Goal: Information Seeking & Learning: Learn about a topic

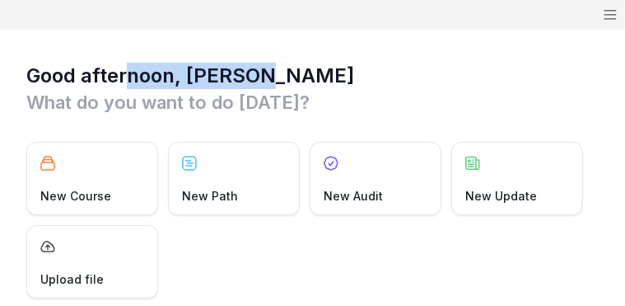
drag, startPoint x: 133, startPoint y: 63, endPoint x: 806, endPoint y: 80, distance: 673.8
click at [625, 80] on html "Rakshit Rakshit Mmaah Home News Audits Reporting Events Library Courses Paths D…" at bounding box center [312, 153] width 625 height 306
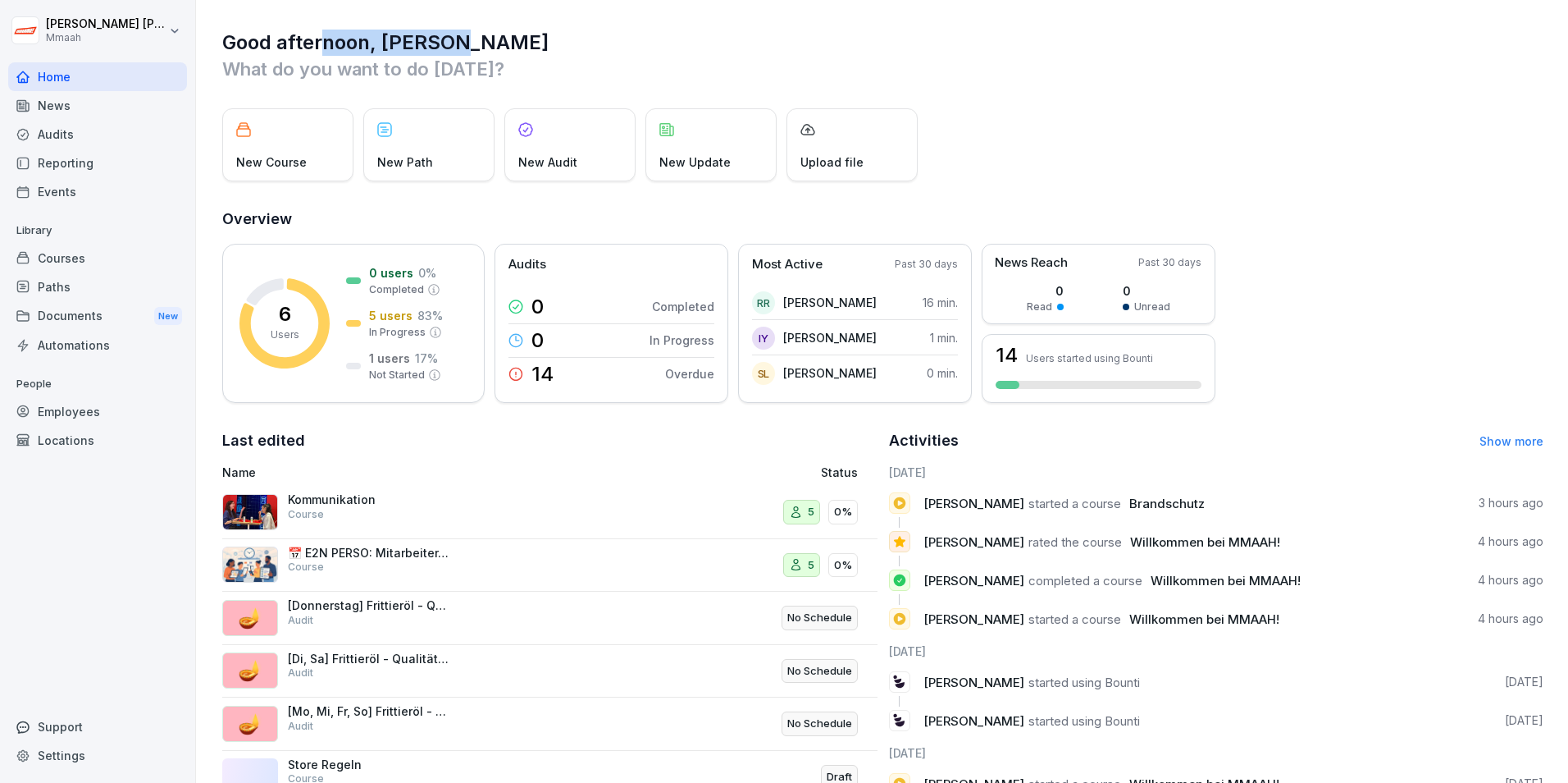
click at [730, 30] on h1 "Good afternoon, Rakshit" at bounding box center [882, 43] width 1321 height 26
click at [63, 257] on div "Courses" at bounding box center [98, 258] width 179 height 29
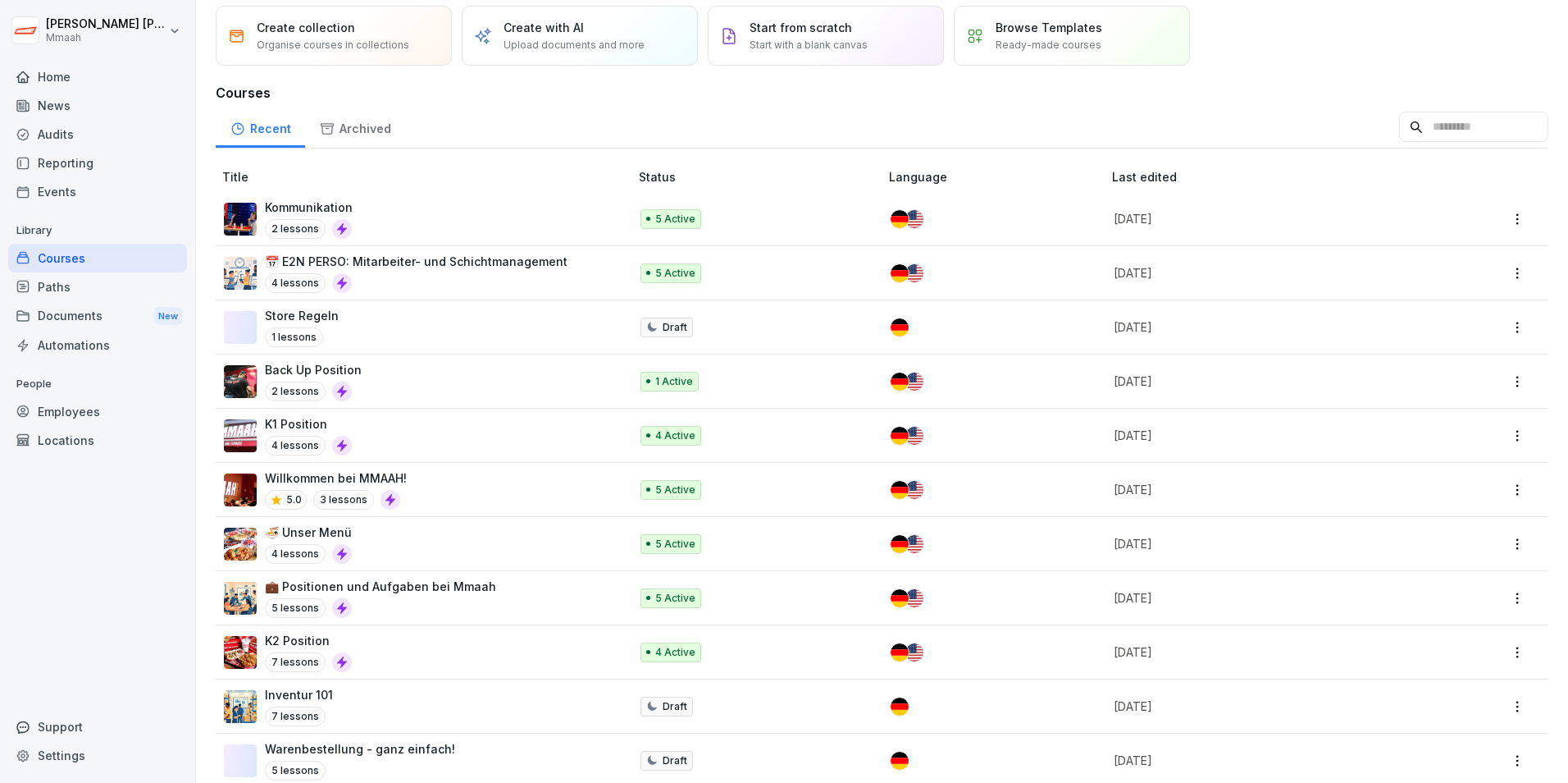
scroll to position [82, 0]
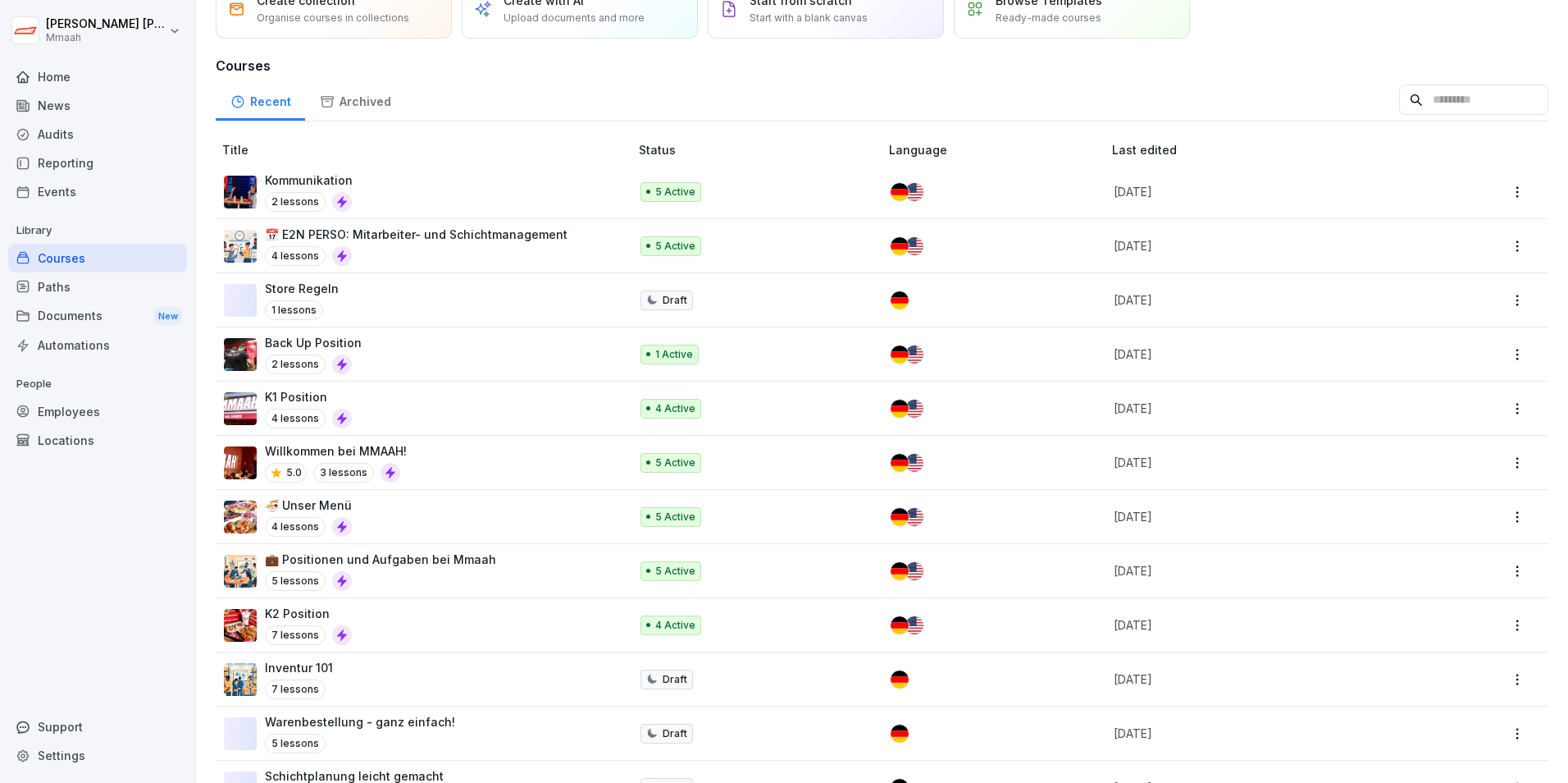
click at [320, 391] on p "K1 Position" at bounding box center [308, 396] width 87 height 17
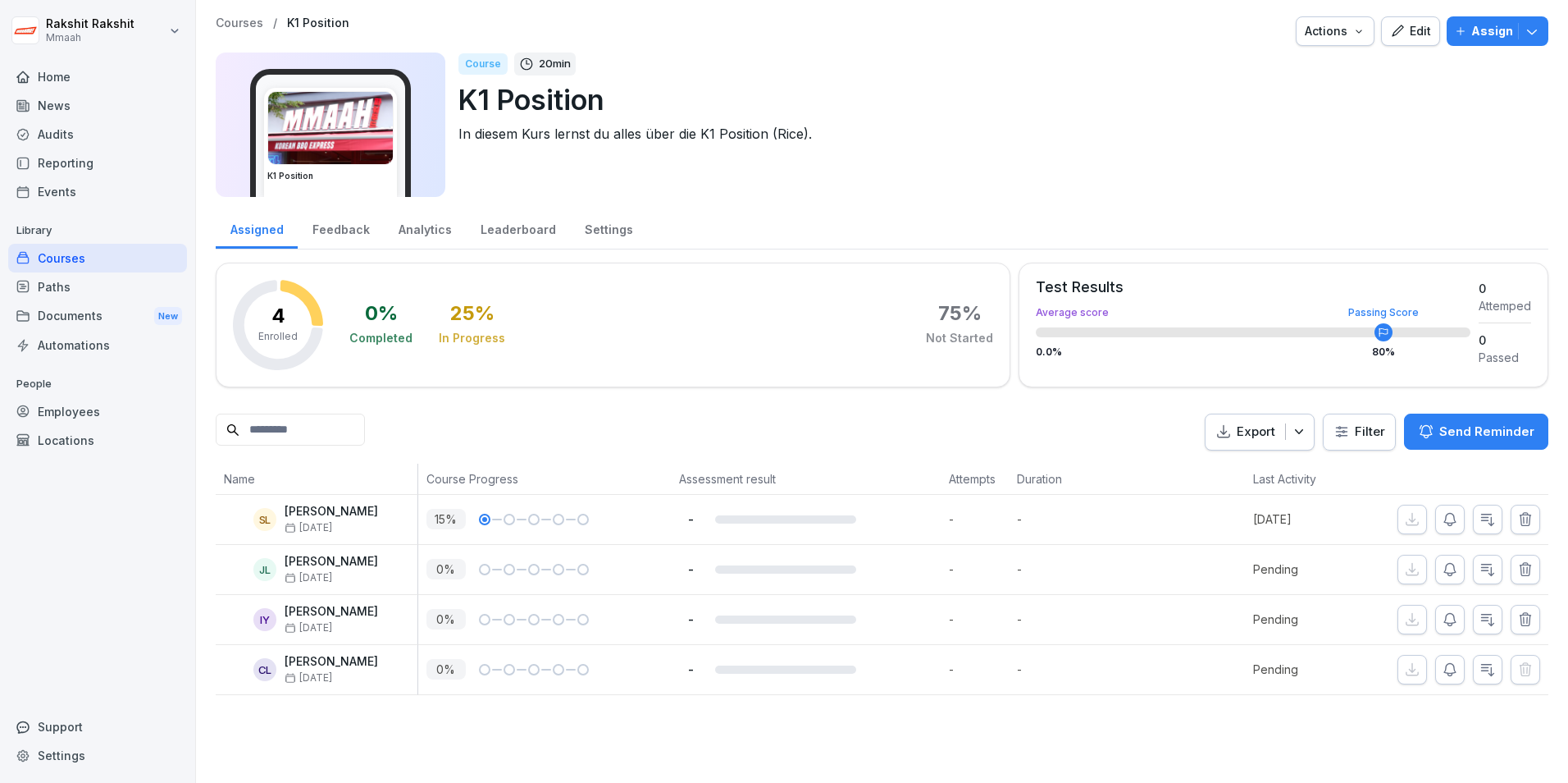
click at [926, 342] on div "Not Started" at bounding box center [960, 338] width 68 height 16
drag, startPoint x: 922, startPoint y: 342, endPoint x: 1046, endPoint y: 328, distance: 124.8
click at [1046, 328] on div "4 Enrolled 0 % Completed 25 % In Progress 75 % Not Started Test Results Average…" at bounding box center [882, 325] width 1332 height 125
click at [1369, 225] on div "Assigned Feedback Analytics Leaderboard Settings" at bounding box center [882, 228] width 1332 height 43
click at [405, 231] on div "Analytics" at bounding box center [424, 228] width 82 height 42
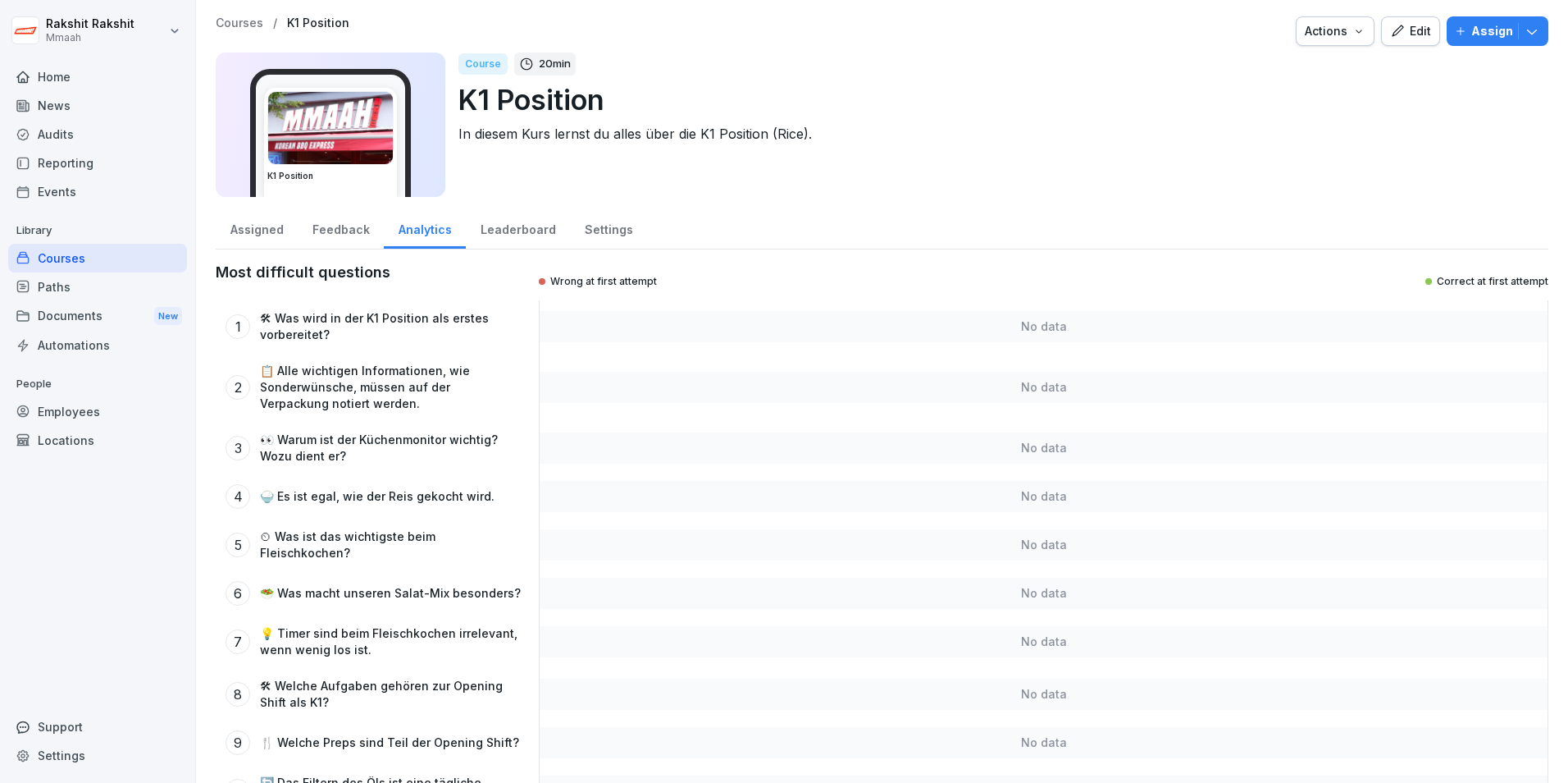
click at [436, 319] on p "🛠 Was wird in der K1 Position als erstes vorbereitet?" at bounding box center [390, 326] width 261 height 33
click at [309, 335] on p "🛠 Was wird in der K1 Position als erstes vorbereitet?" at bounding box center [390, 326] width 261 height 33
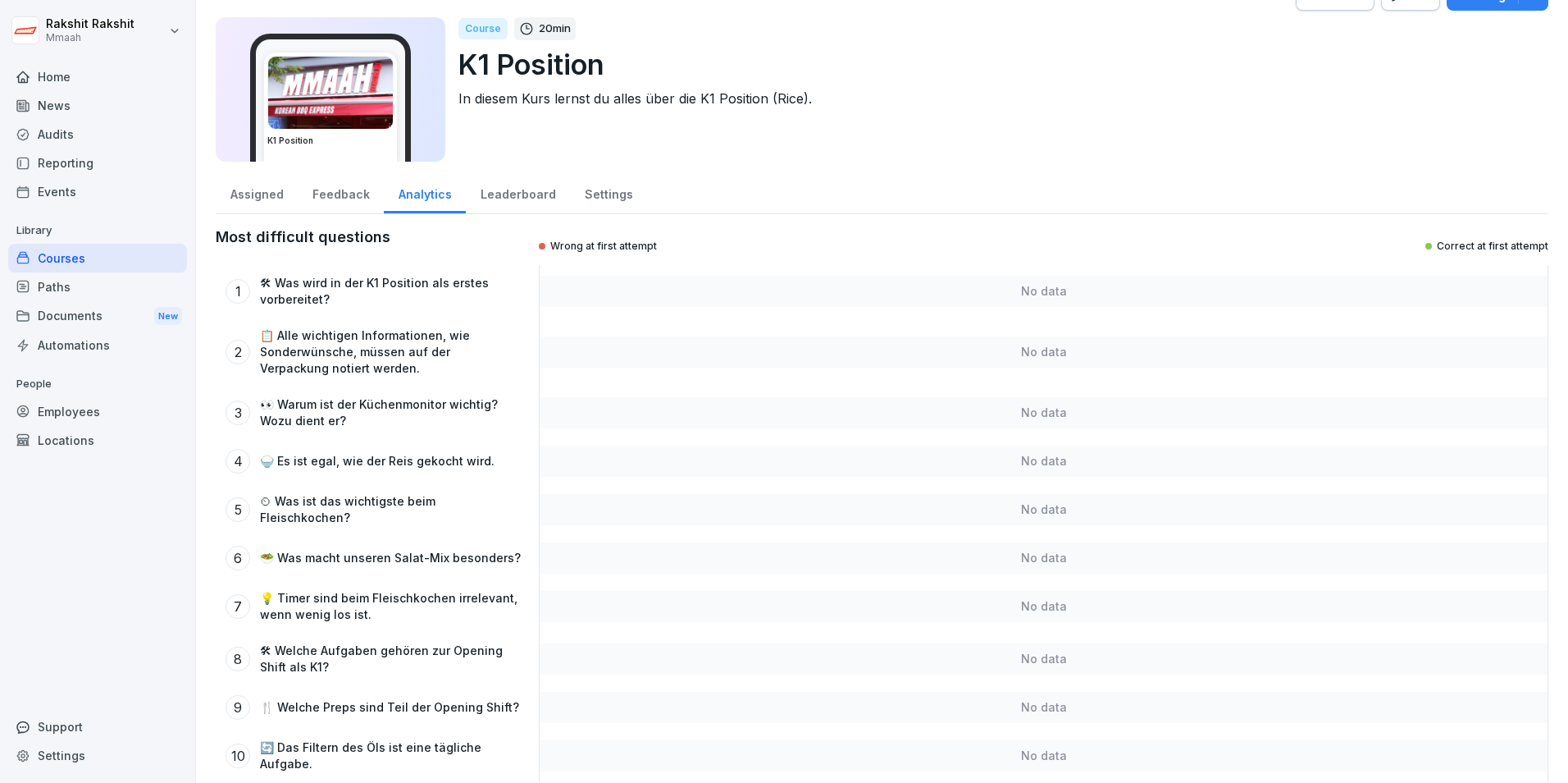
scroll to position [55, 0]
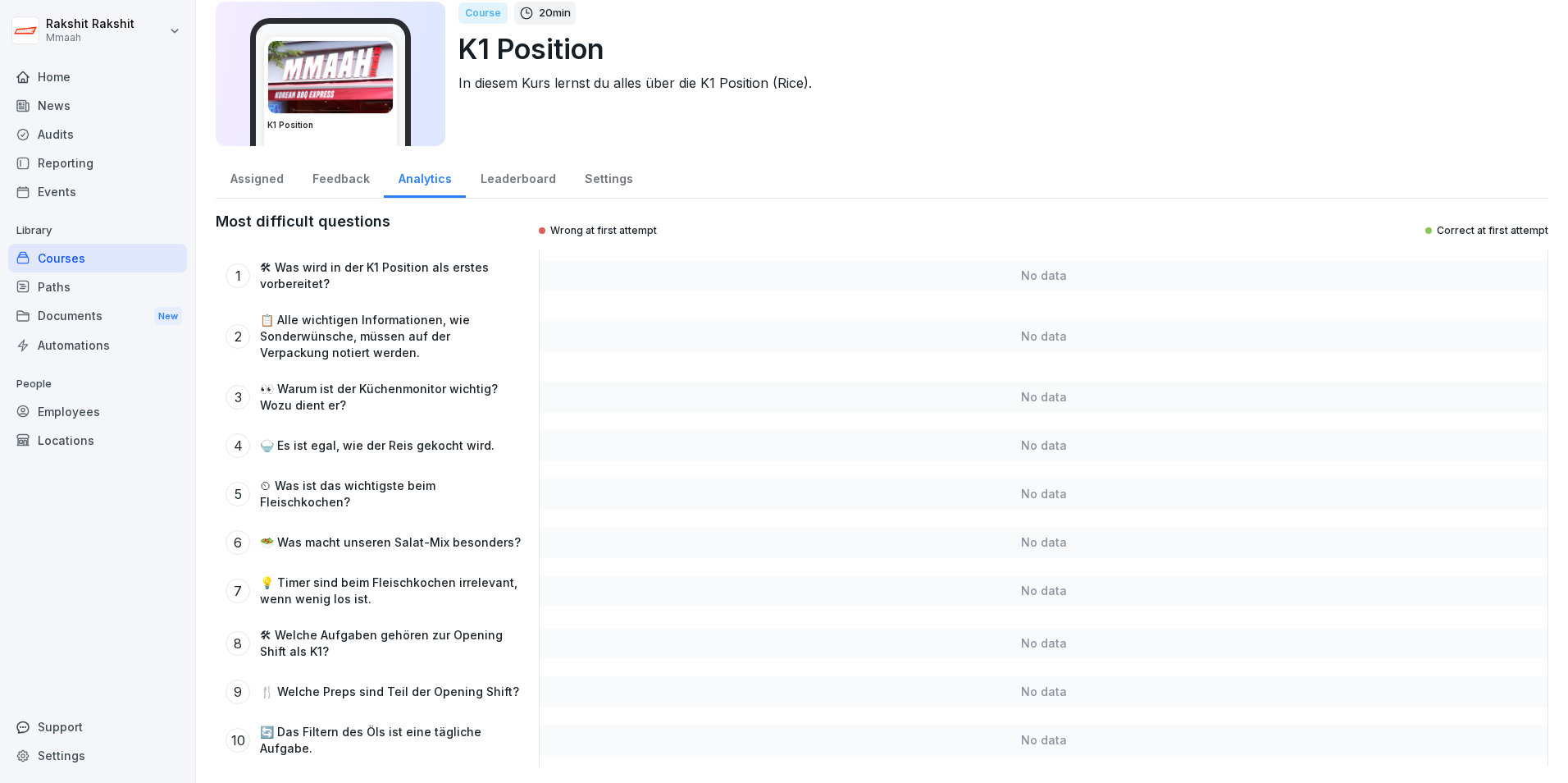
click at [358, 267] on p "🛠 Was wird in der K1 Position als erstes vorbereitet?" at bounding box center [390, 275] width 261 height 33
click at [401, 323] on p "📋 Alle wichtigen Informationen, wie Sonderwünsche, müssen auf der Verpackung no…" at bounding box center [390, 336] width 261 height 49
click at [536, 158] on div "Leaderboard" at bounding box center [518, 176] width 105 height 42
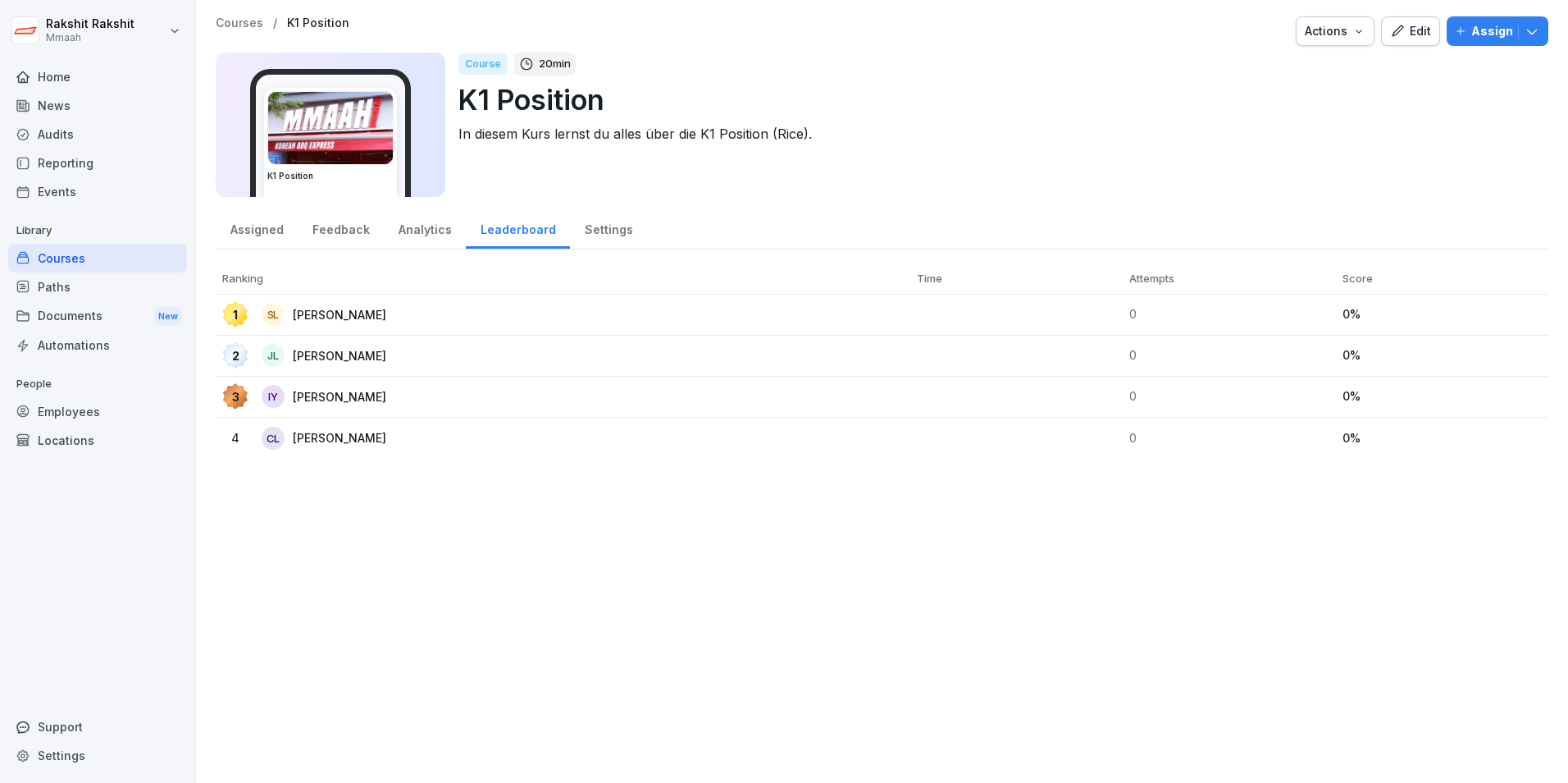
click at [410, 228] on div "Analytics" at bounding box center [424, 228] width 82 height 42
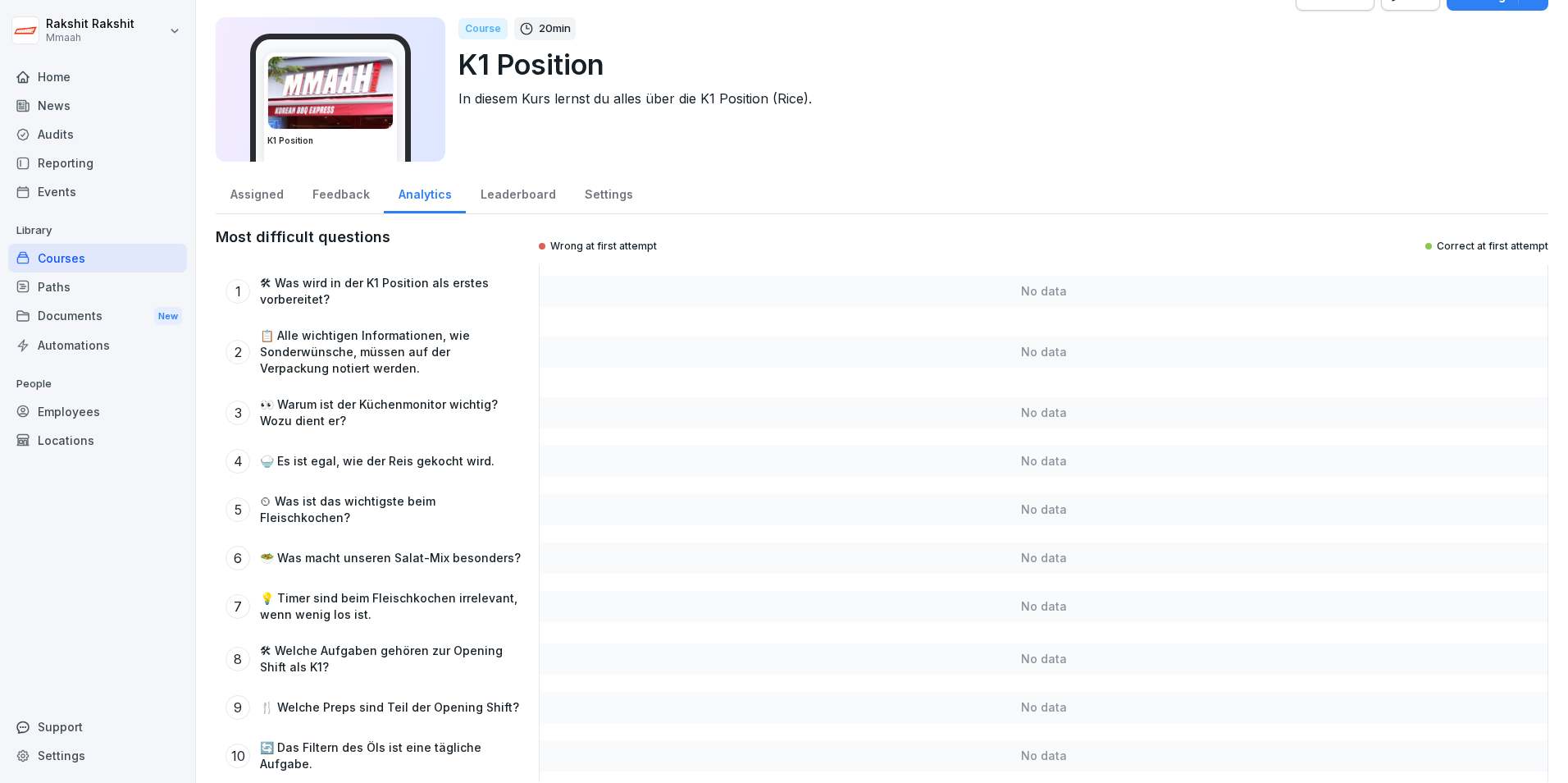
scroll to position [55, 0]
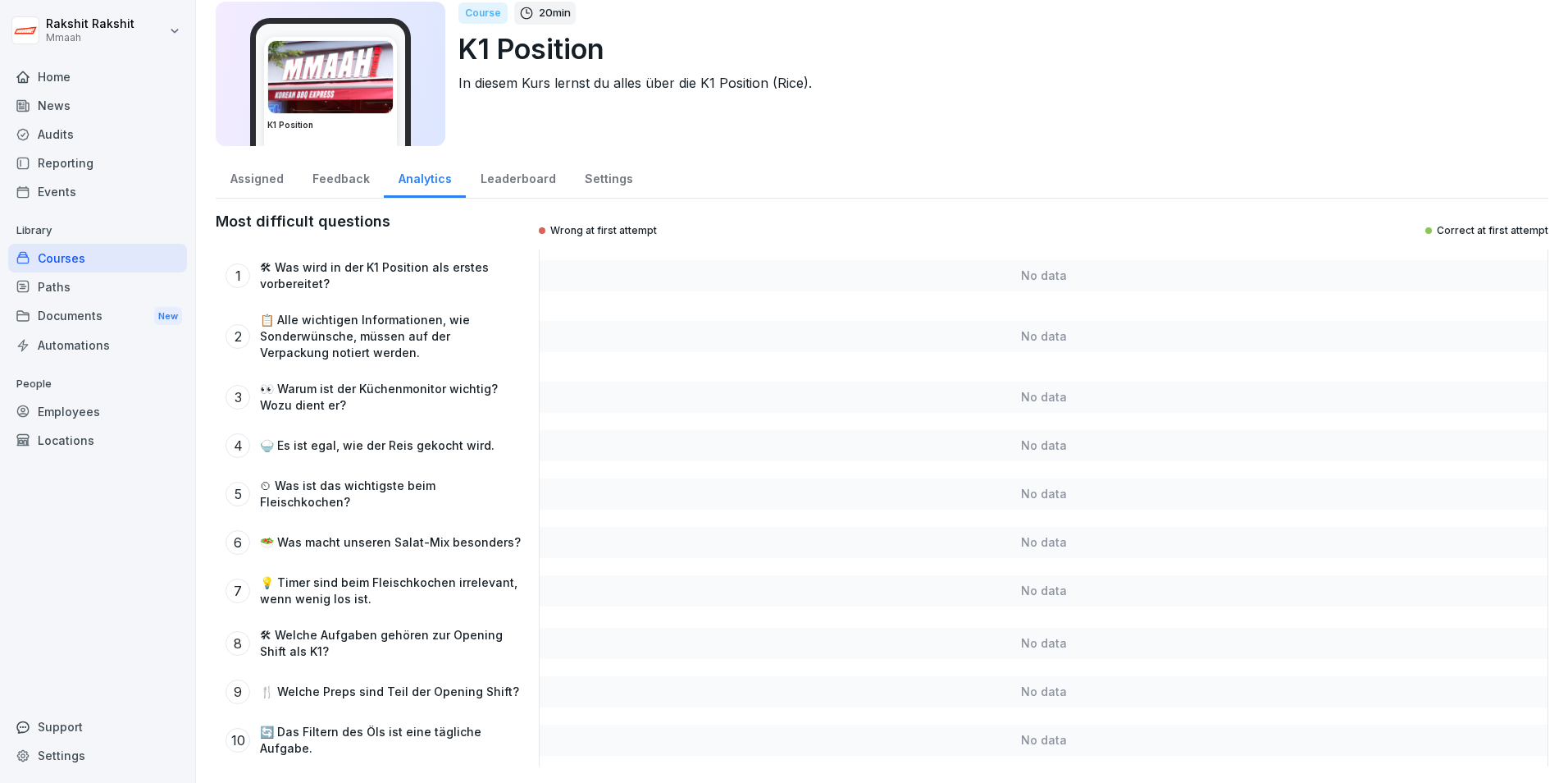
click at [100, 277] on div "Paths" at bounding box center [98, 286] width 179 height 29
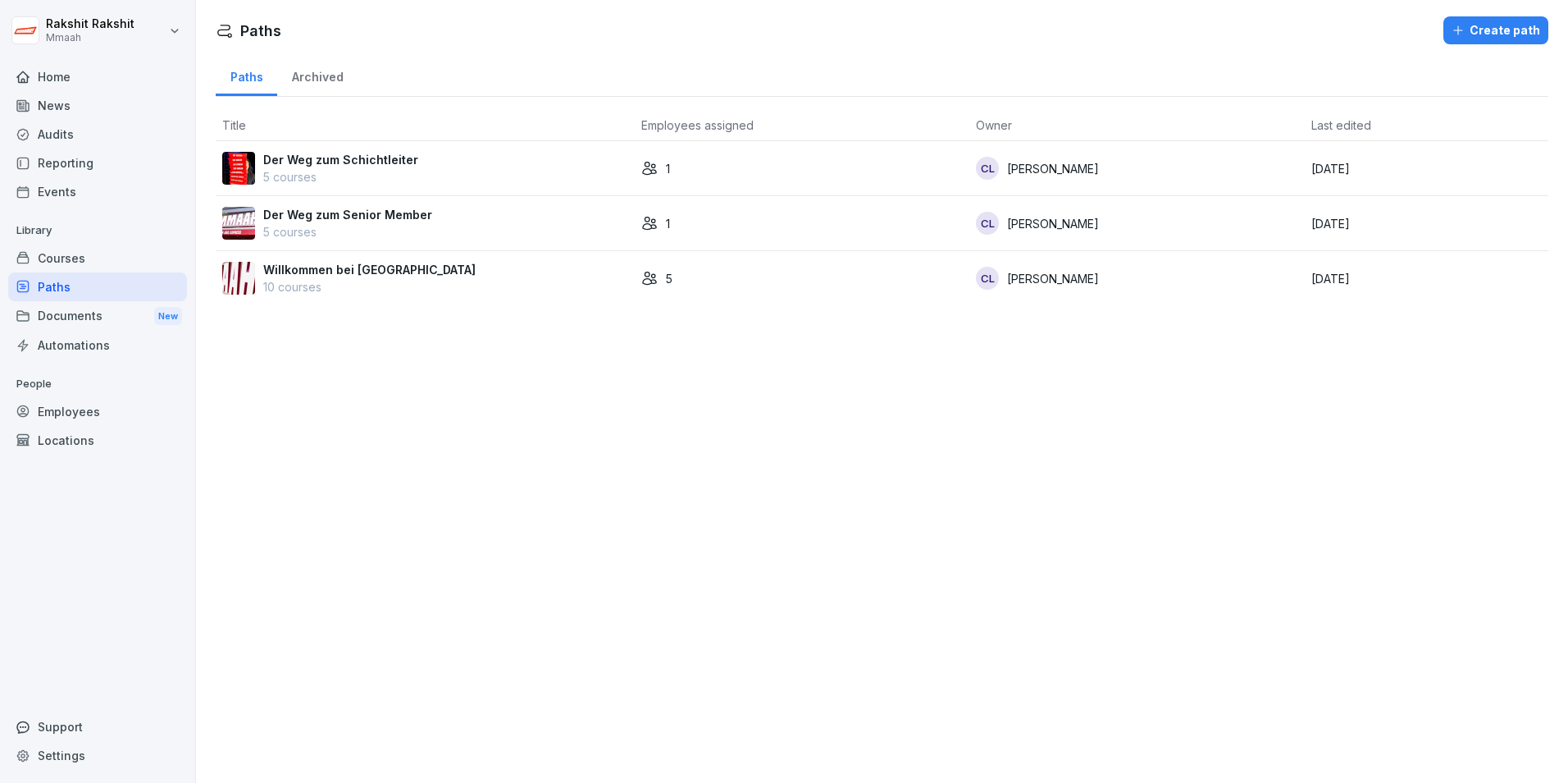
click at [361, 165] on p "Der Weg zum Schichtleiter" at bounding box center [340, 159] width 155 height 17
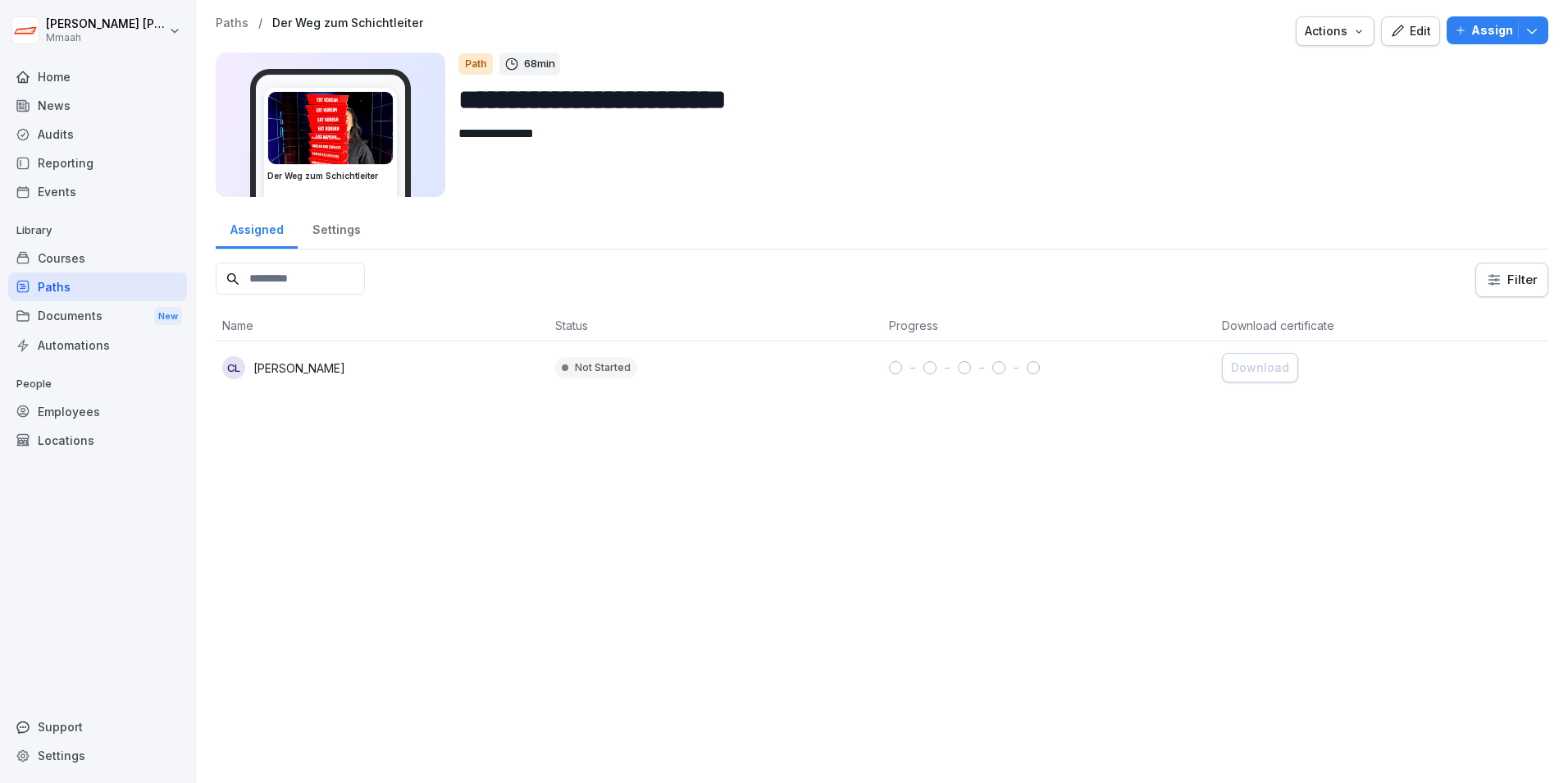
click at [312, 362] on p "[PERSON_NAME]" at bounding box center [299, 368] width 92 height 17
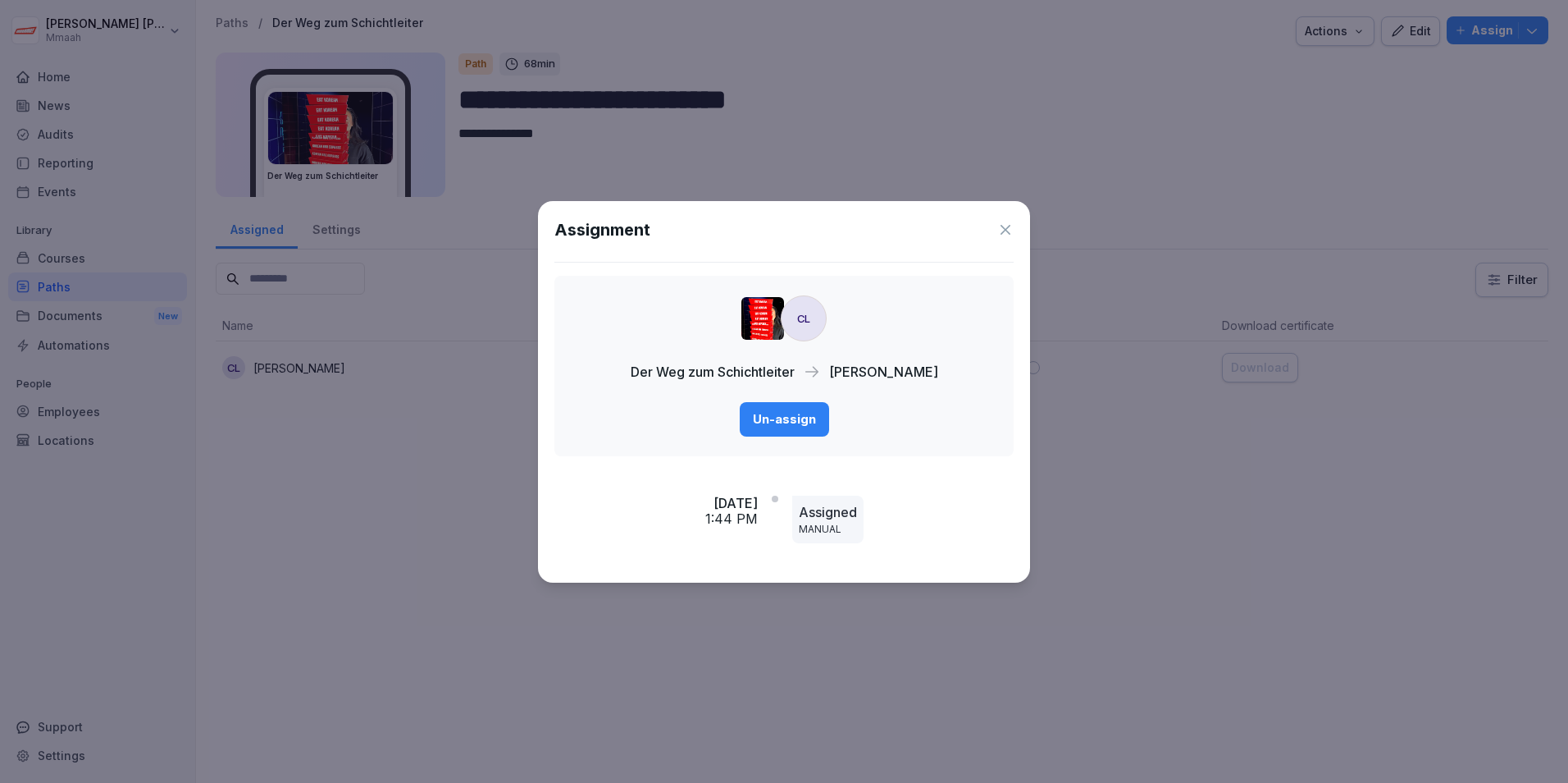
click at [1010, 224] on icon at bounding box center [1005, 229] width 16 height 16
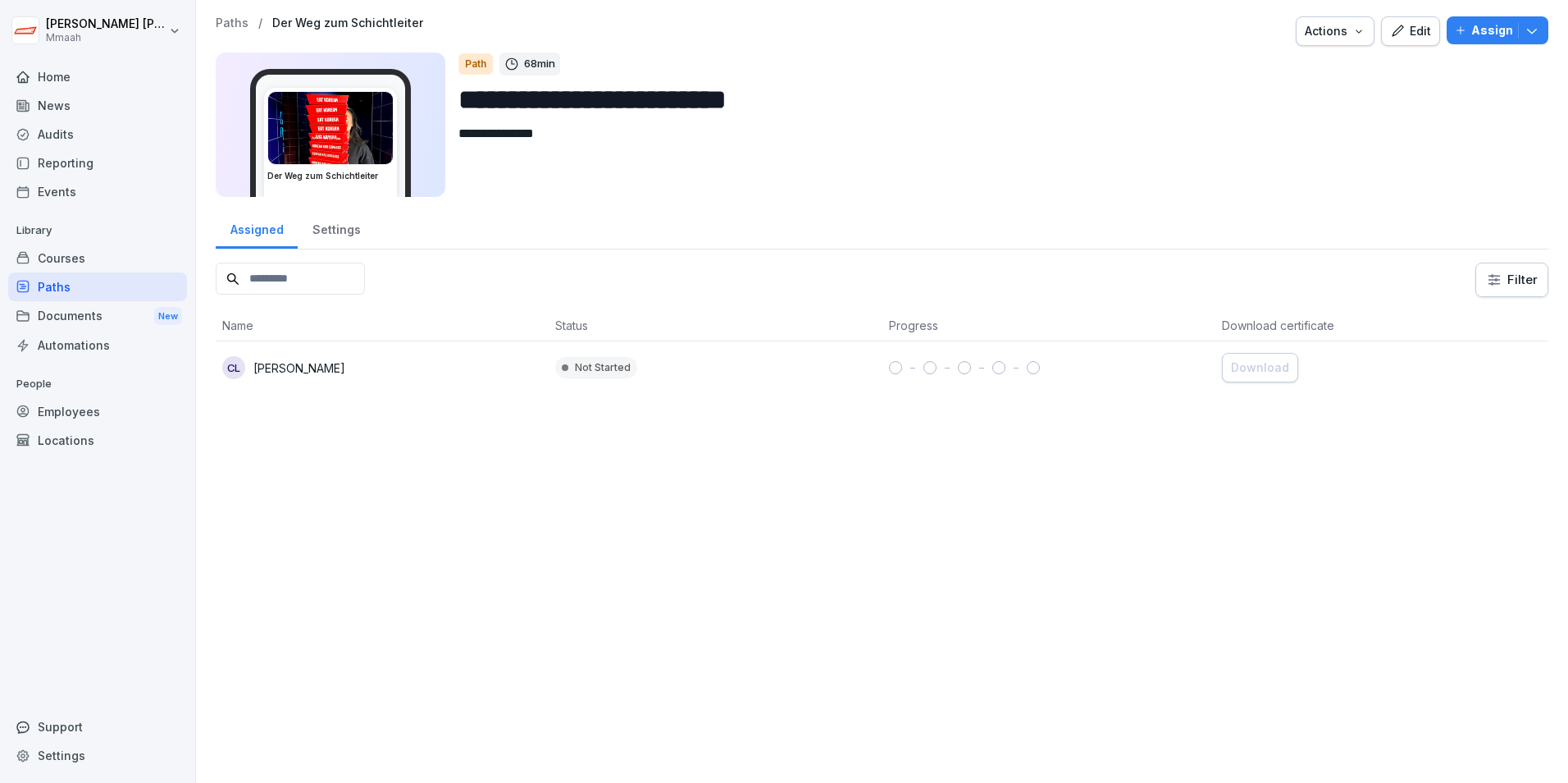
click at [88, 256] on div "Courses" at bounding box center [98, 258] width 179 height 29
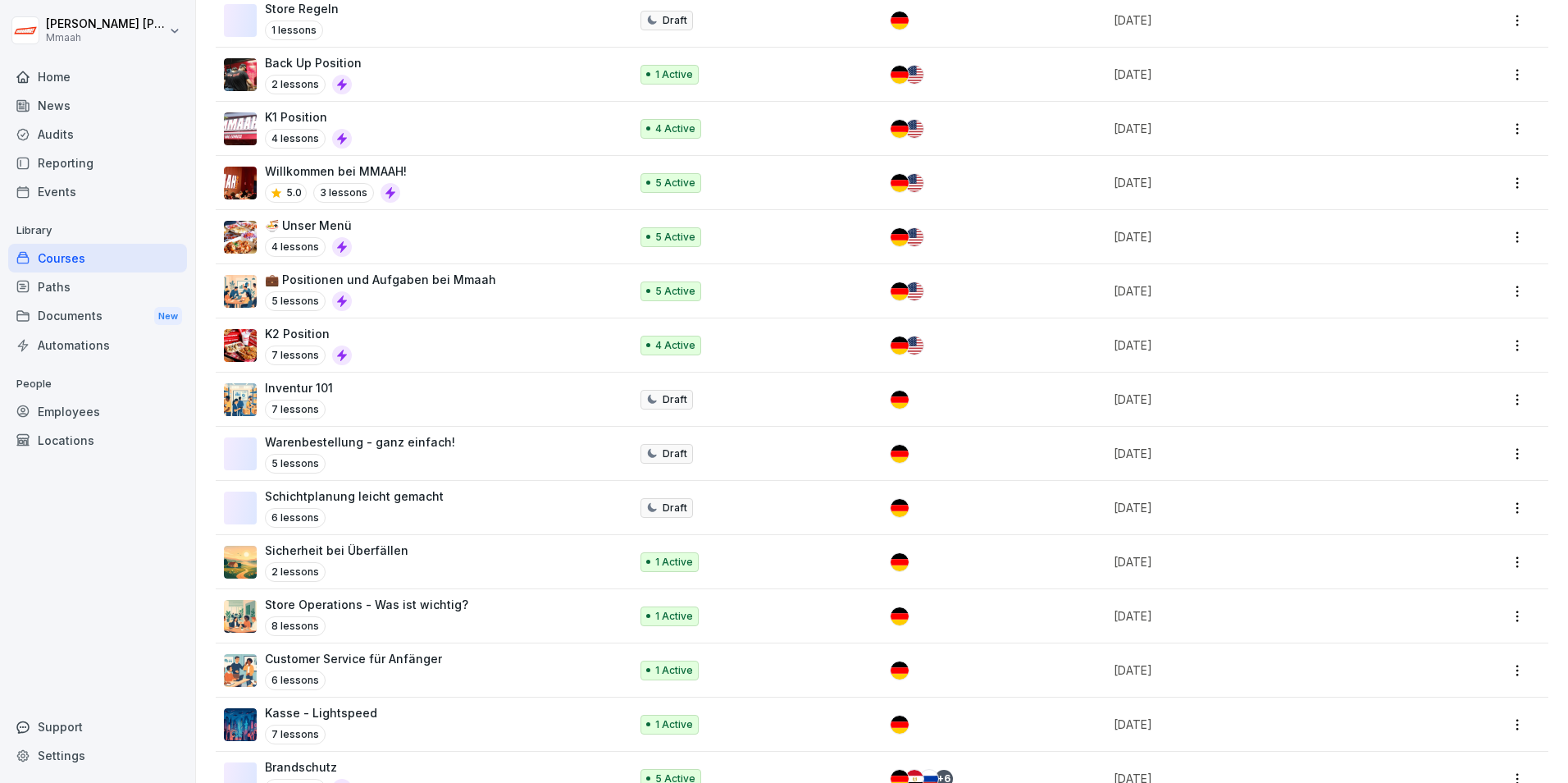
scroll to position [410, 0]
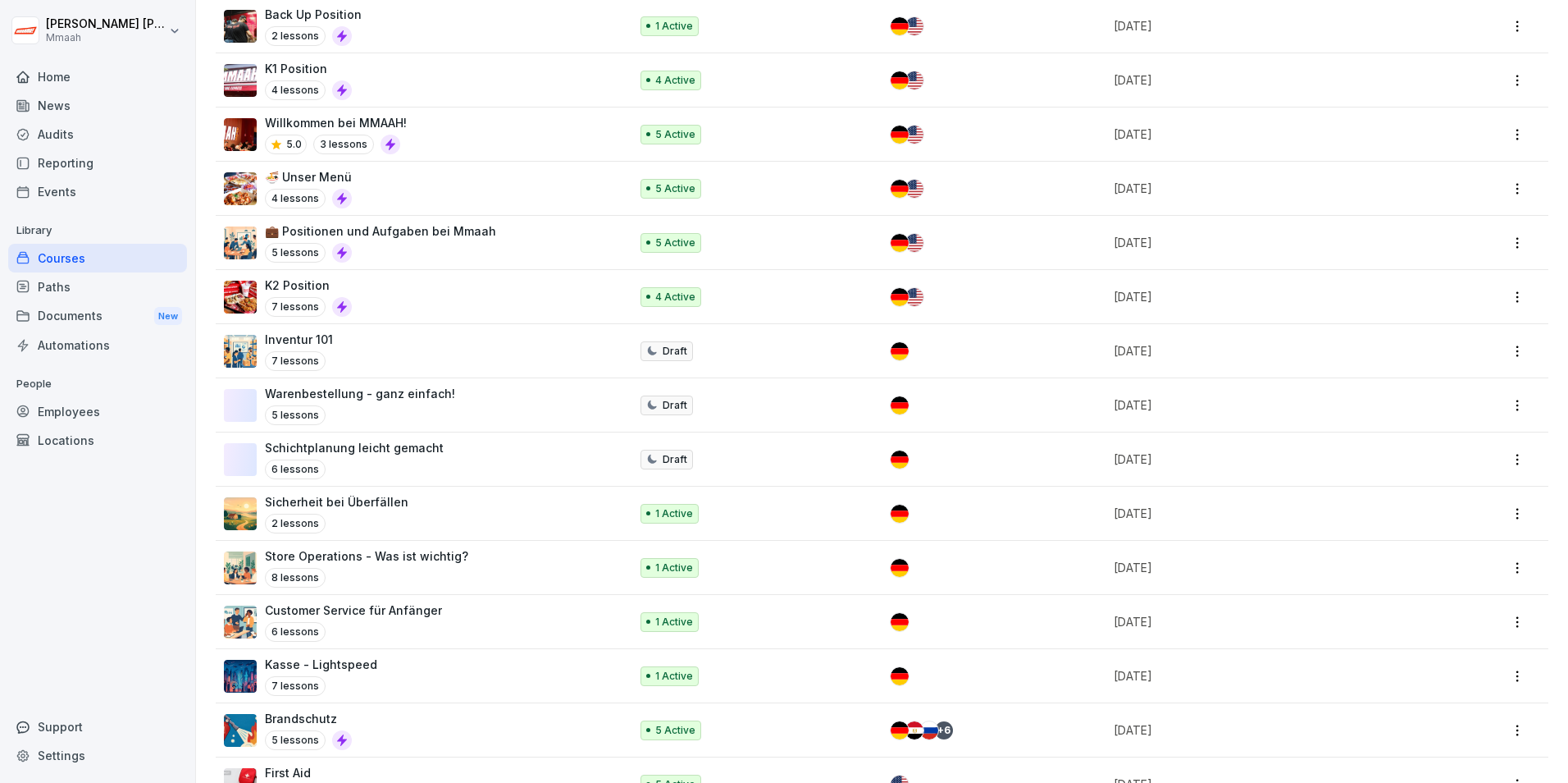
click at [276, 306] on p "7 lessons" at bounding box center [295, 307] width 61 height 20
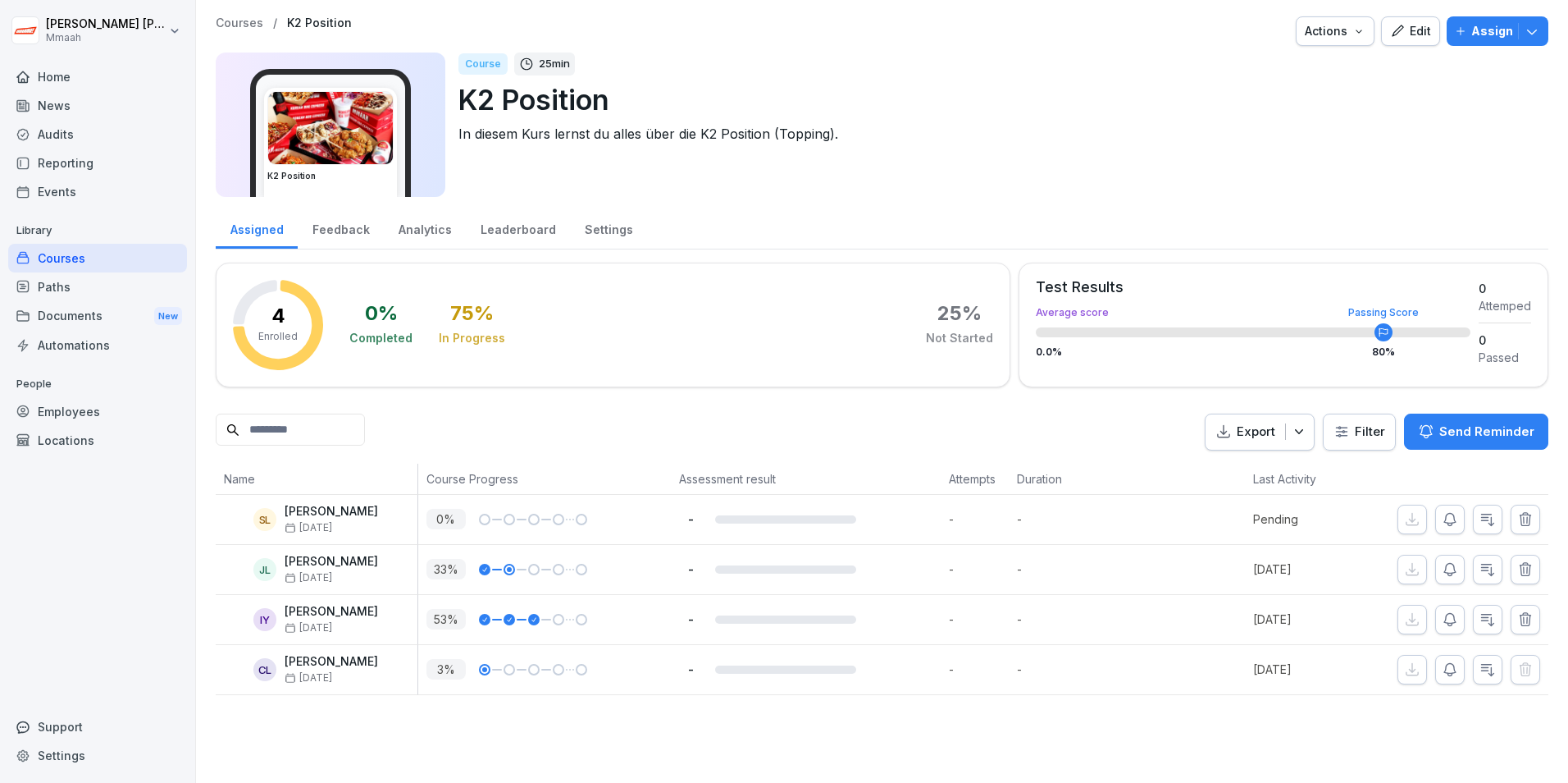
click at [283, 318] on p "4" at bounding box center [279, 316] width 14 height 20
click at [1481, 614] on icon "button" at bounding box center [1487, 620] width 12 height 12
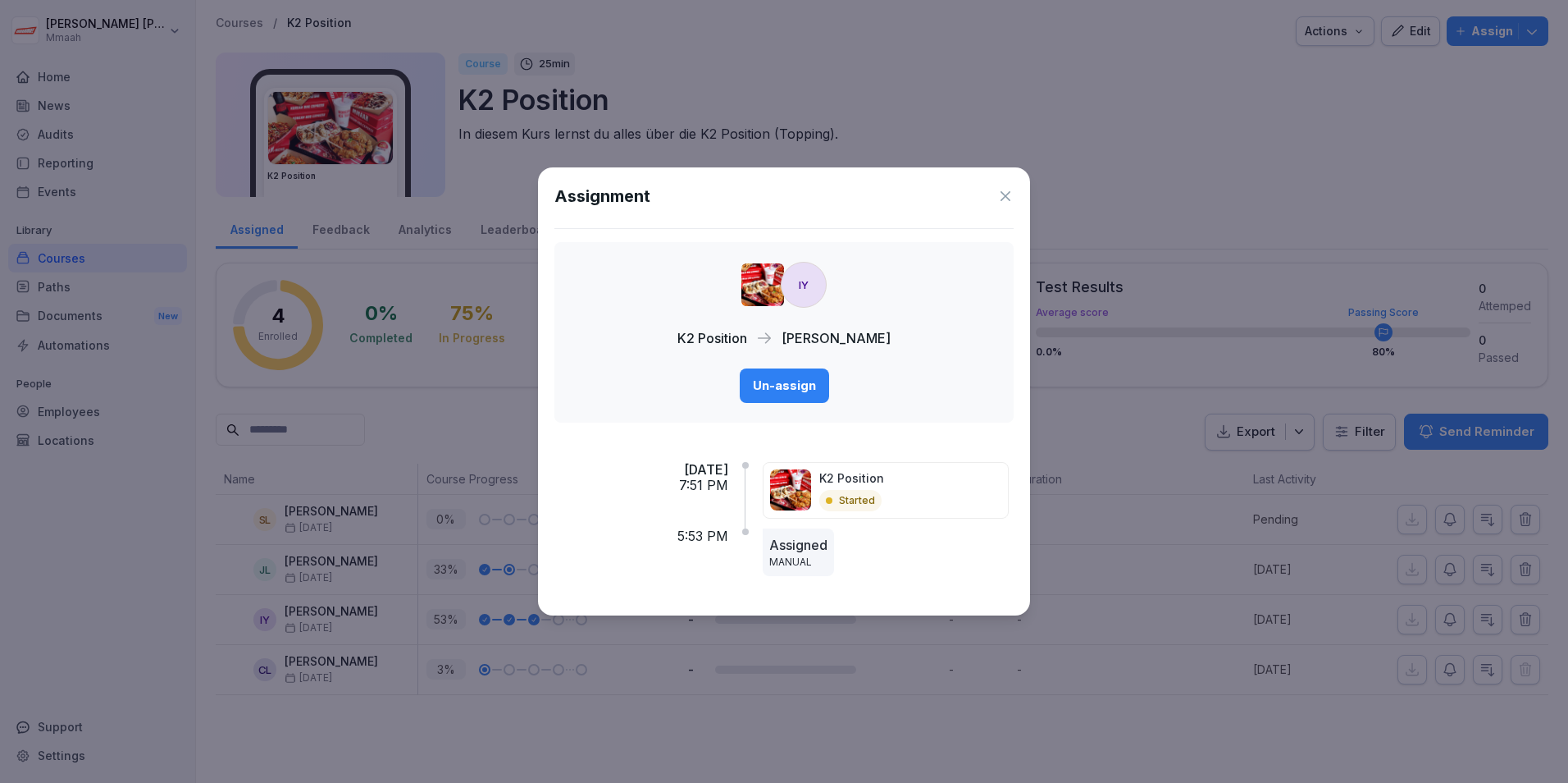
click at [1010, 197] on icon at bounding box center [1005, 196] width 16 height 16
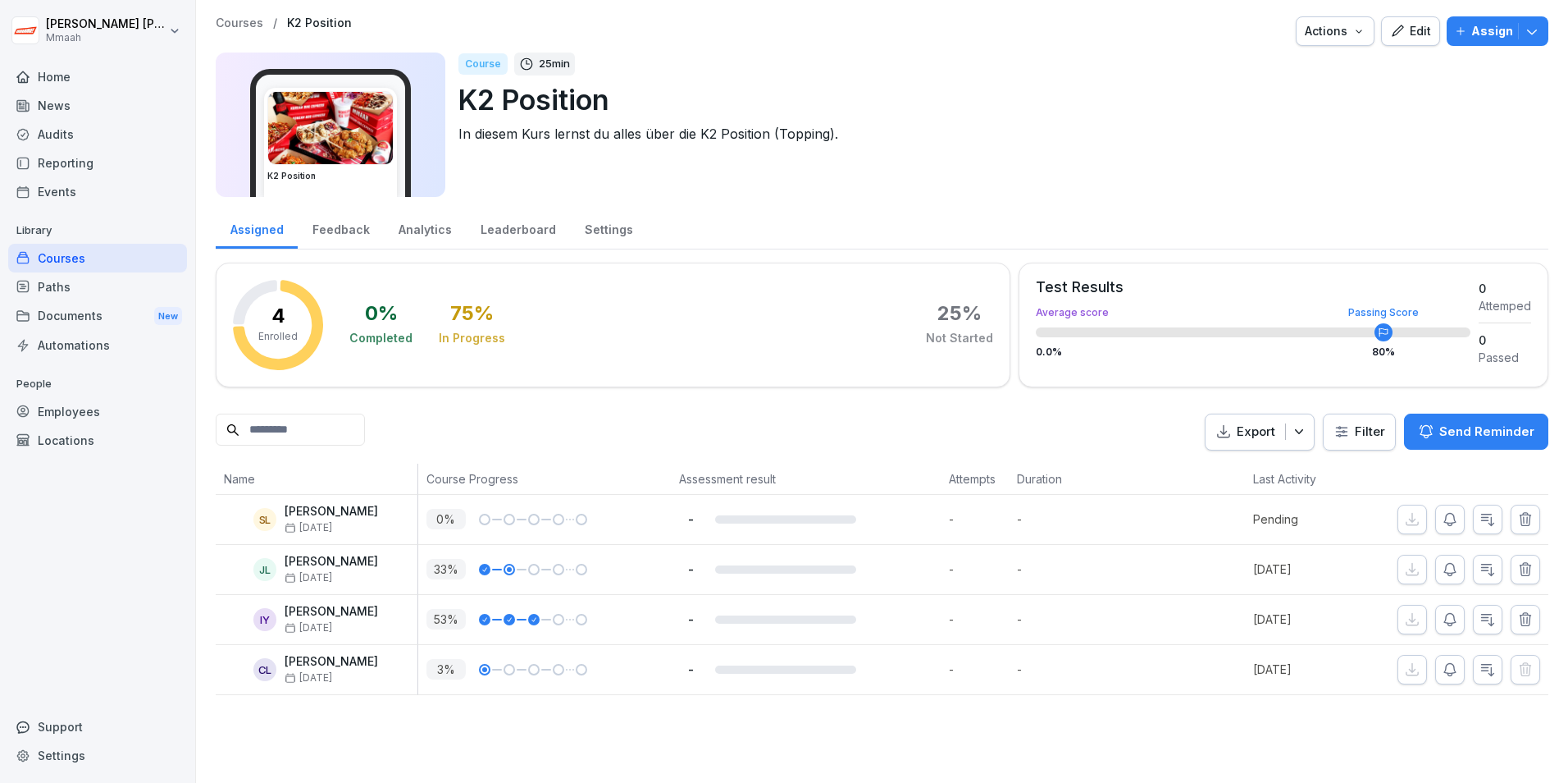
click at [367, 121] on img at bounding box center [330, 128] width 124 height 72
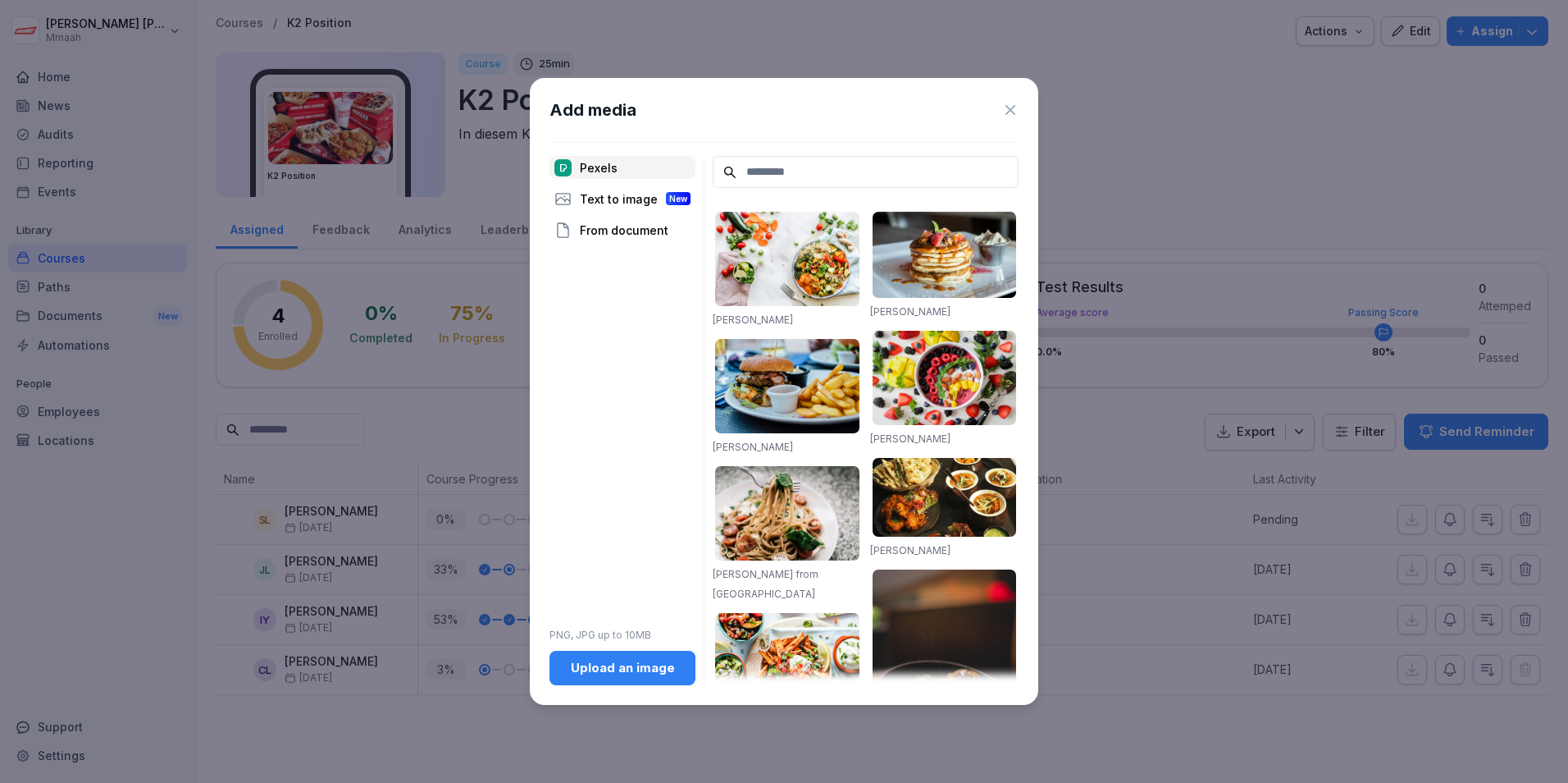
click at [608, 198] on div "Text to image New" at bounding box center [622, 198] width 146 height 23
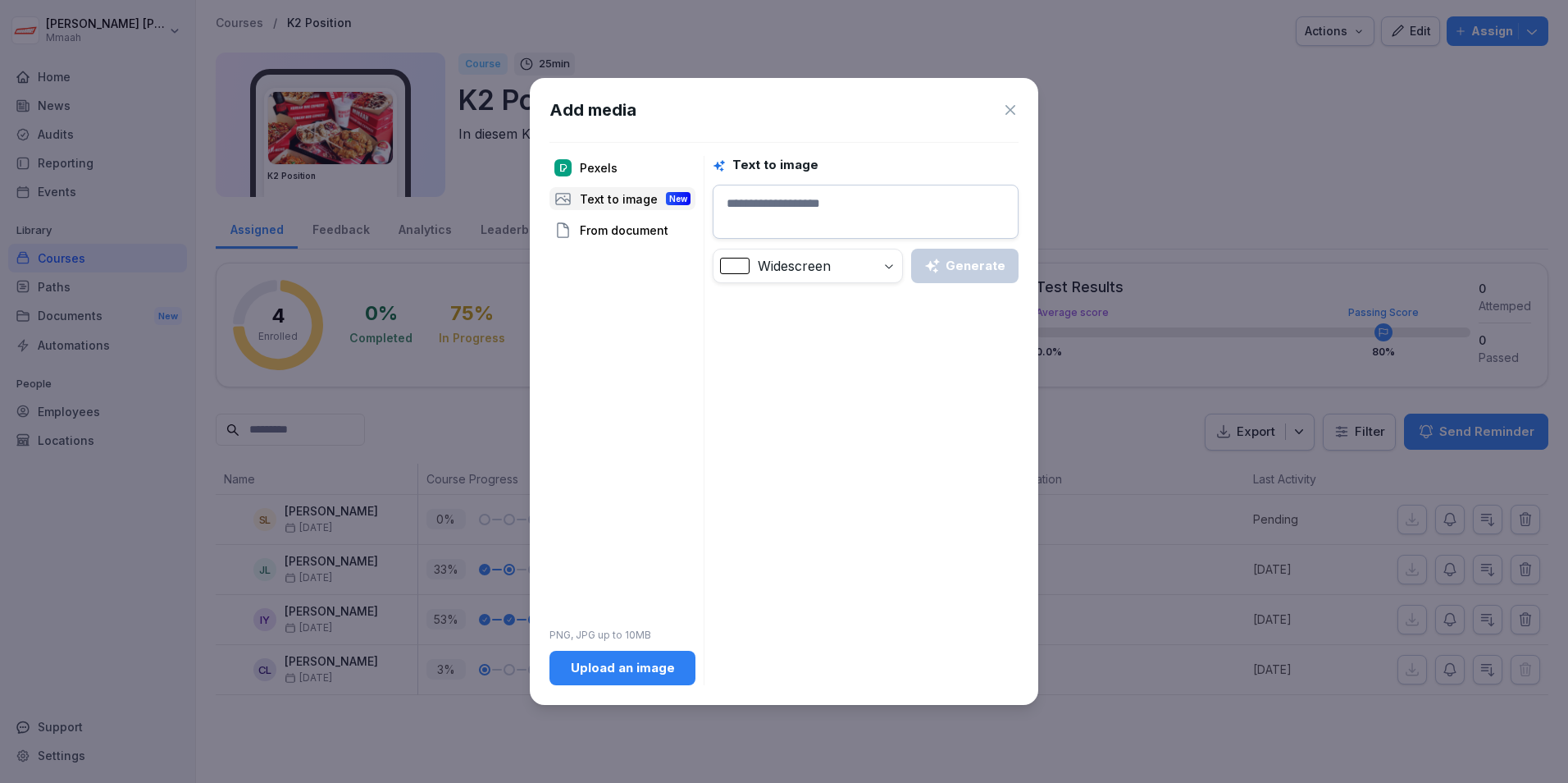
click at [627, 231] on div "From document" at bounding box center [622, 229] width 146 height 23
click at [628, 168] on div "Pexels" at bounding box center [622, 166] width 146 height 23
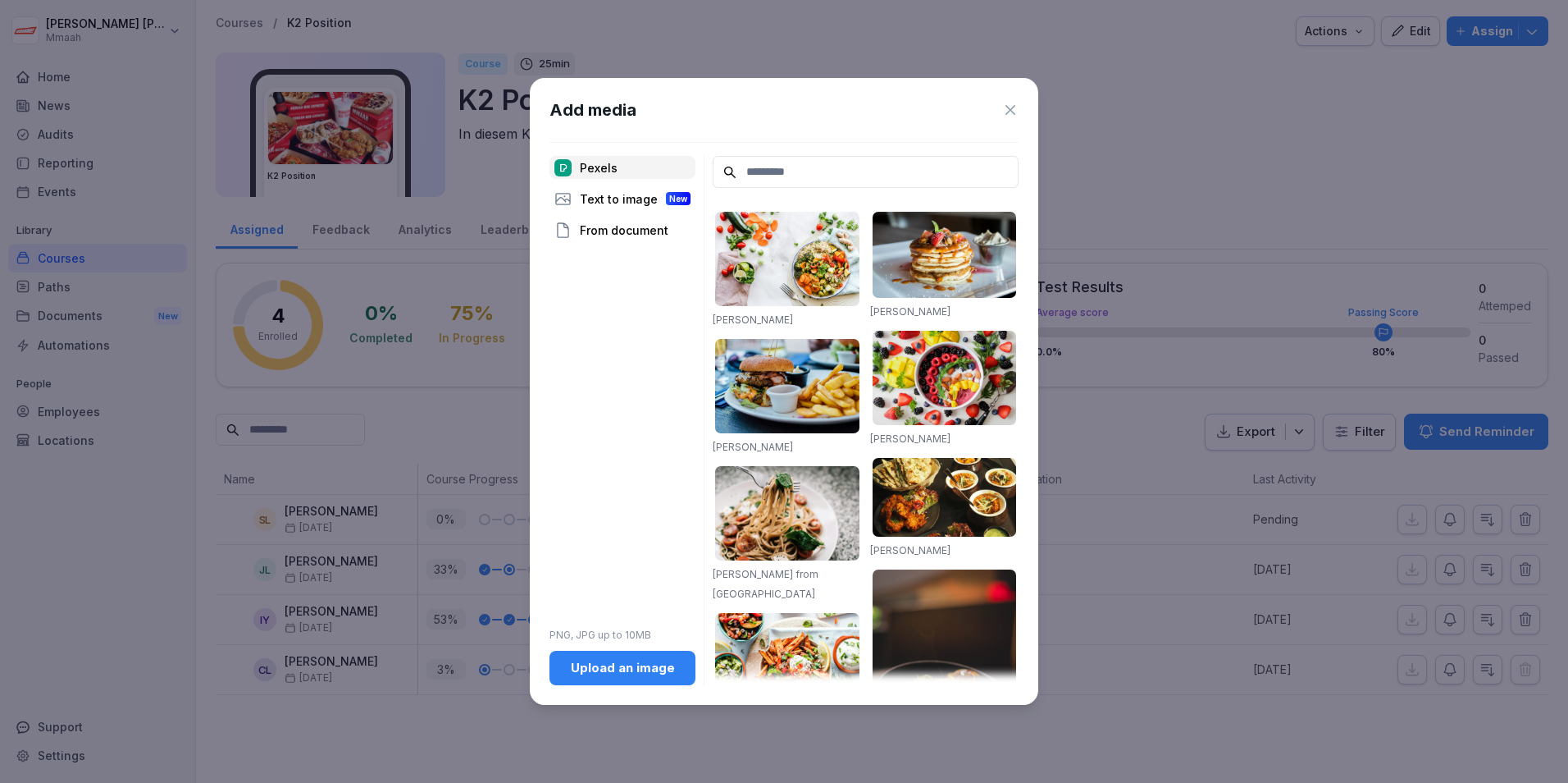
click at [1004, 110] on icon at bounding box center [1009, 110] width 16 height 16
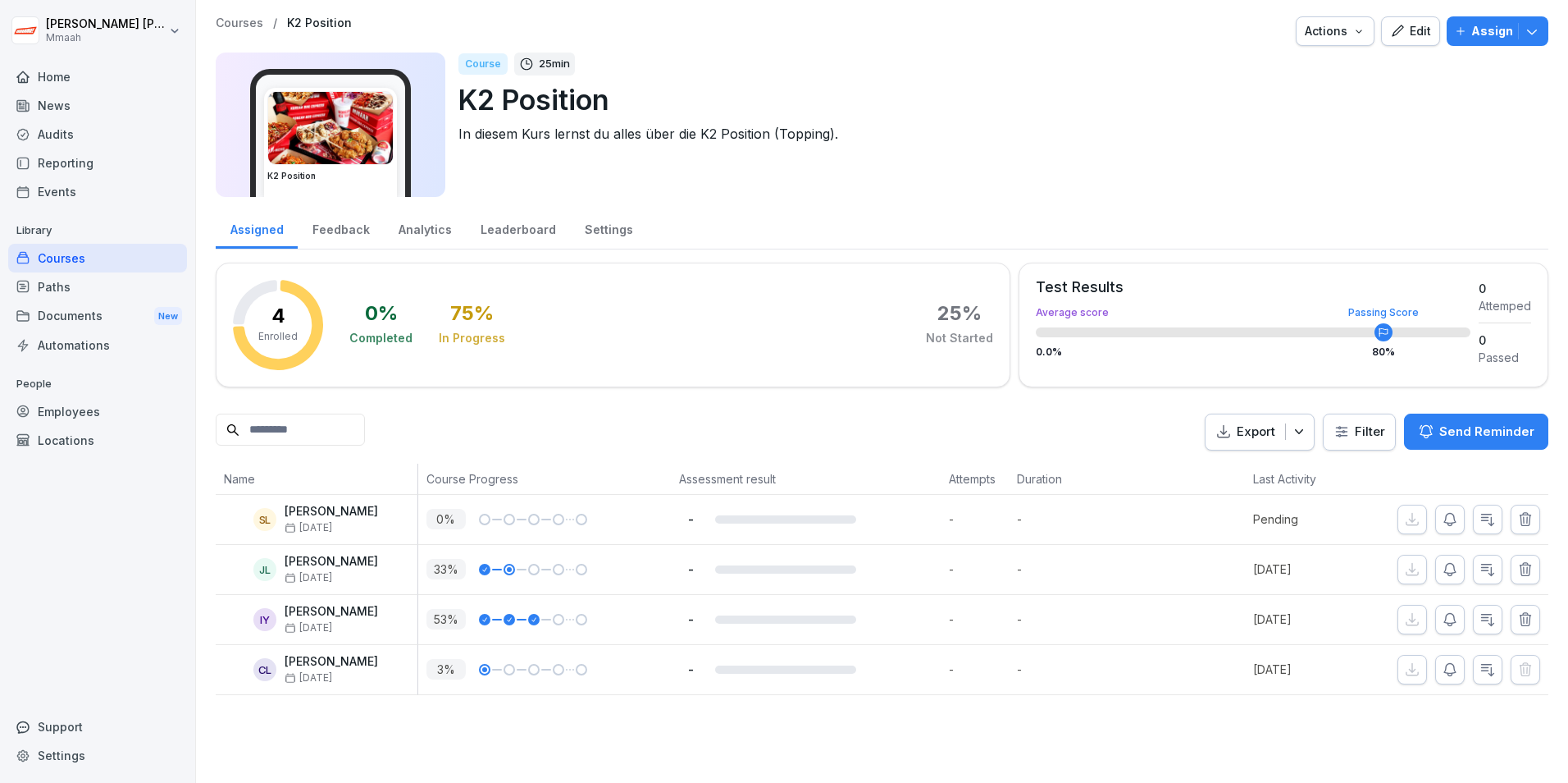
click at [70, 250] on div "Courses" at bounding box center [98, 258] width 179 height 29
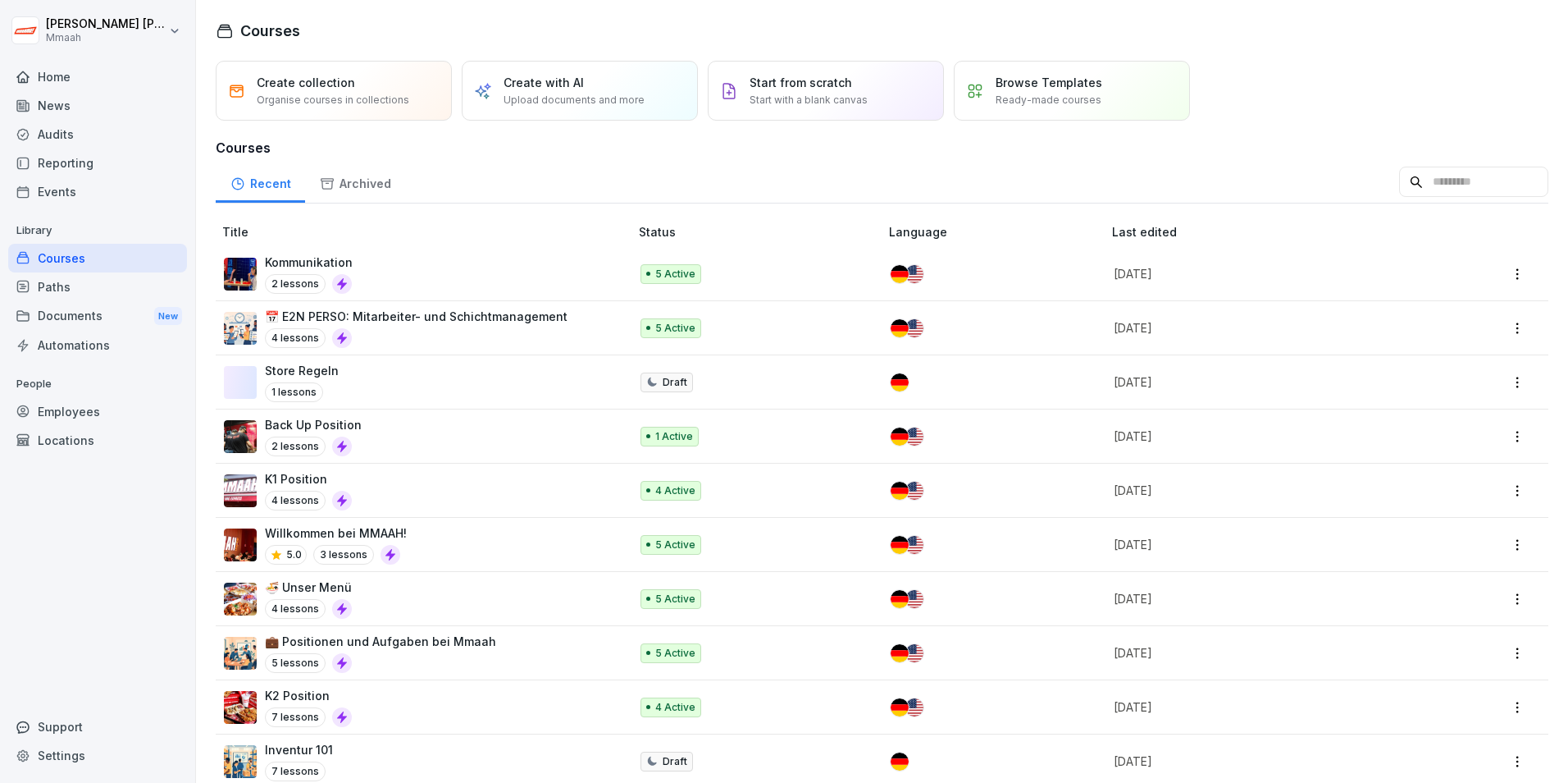
click at [255, 284] on img at bounding box center [240, 274] width 33 height 33
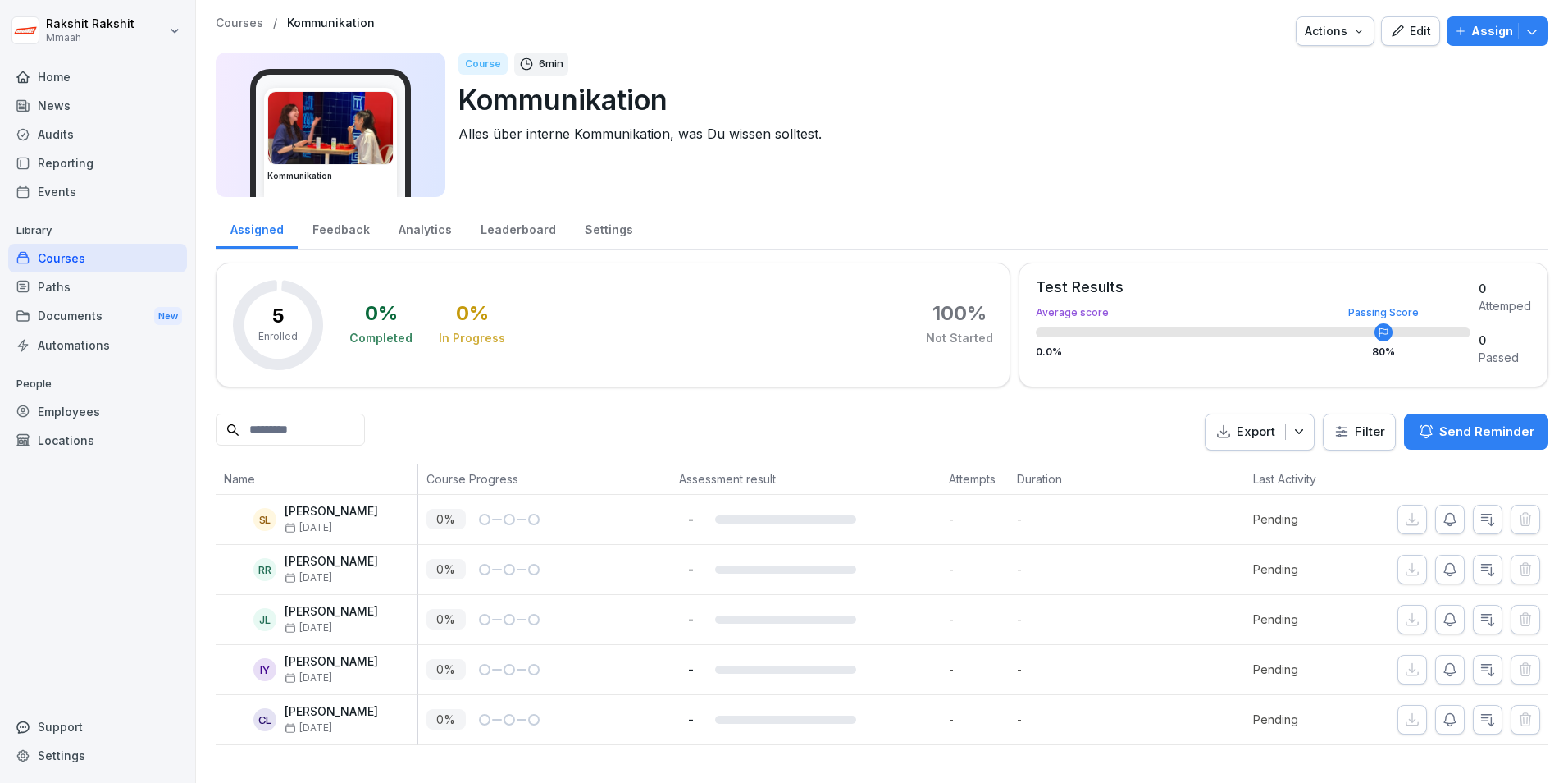
click at [476, 72] on div "Course" at bounding box center [482, 64] width 49 height 21
click at [476, 55] on div "Course" at bounding box center [482, 64] width 49 height 21
click at [478, 61] on div "Course" at bounding box center [482, 64] width 49 height 21
click at [490, 94] on p "Kommunikation" at bounding box center [996, 100] width 1076 height 42
click at [381, 140] on img at bounding box center [330, 128] width 124 height 72
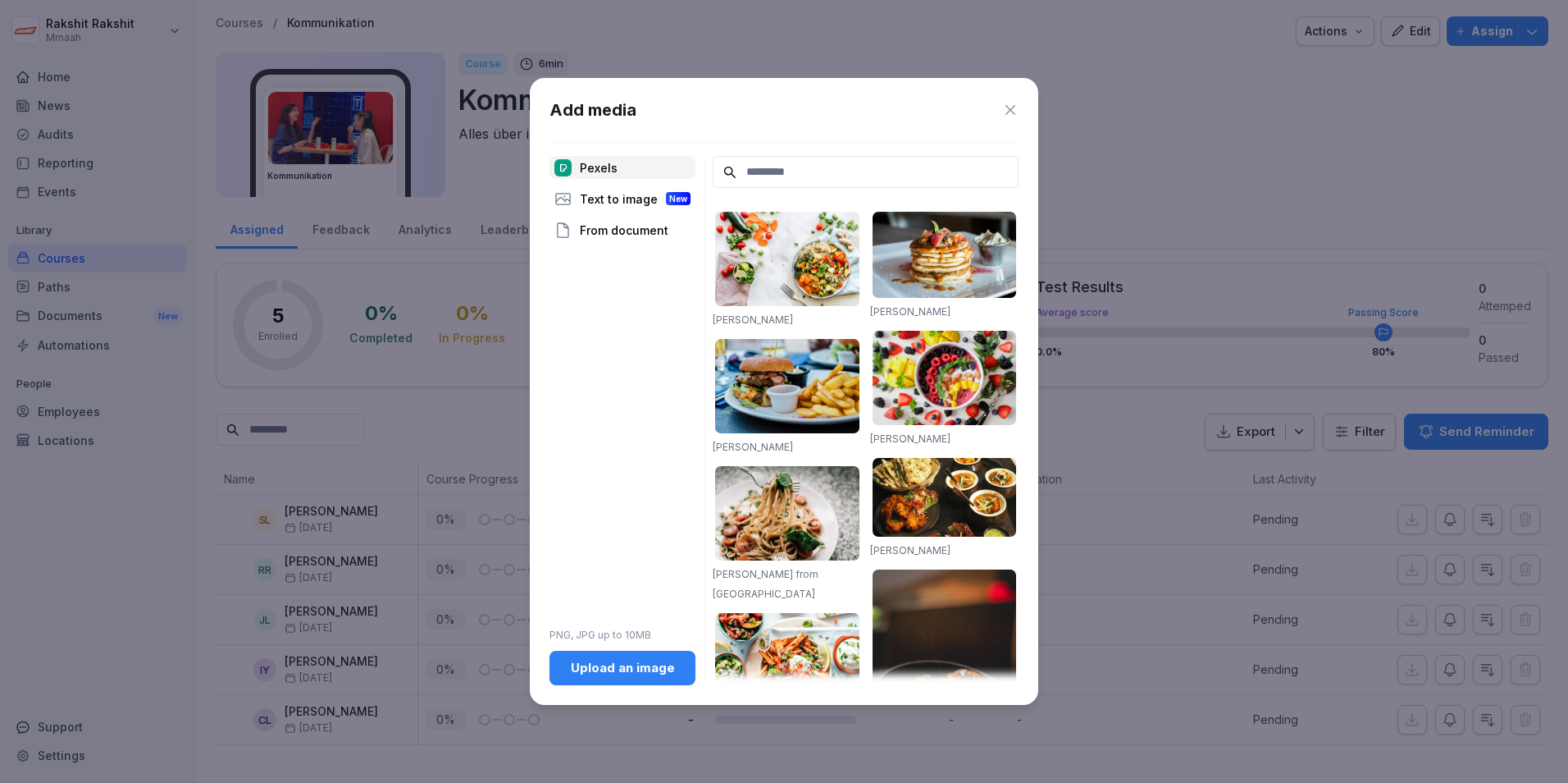
click at [1015, 111] on icon at bounding box center [1009, 110] width 16 height 16
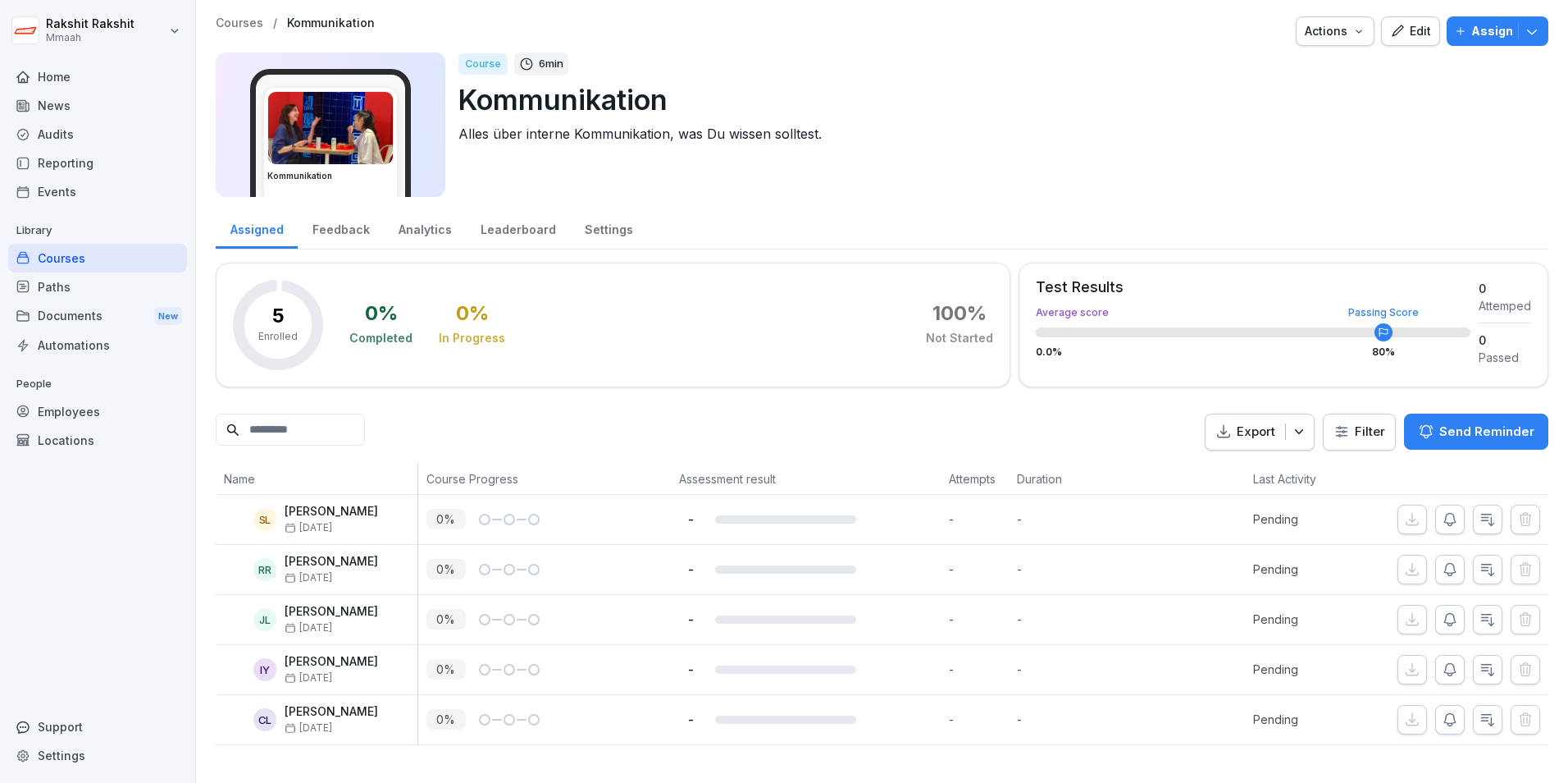
click at [58, 69] on div "Home" at bounding box center [98, 77] width 179 height 29
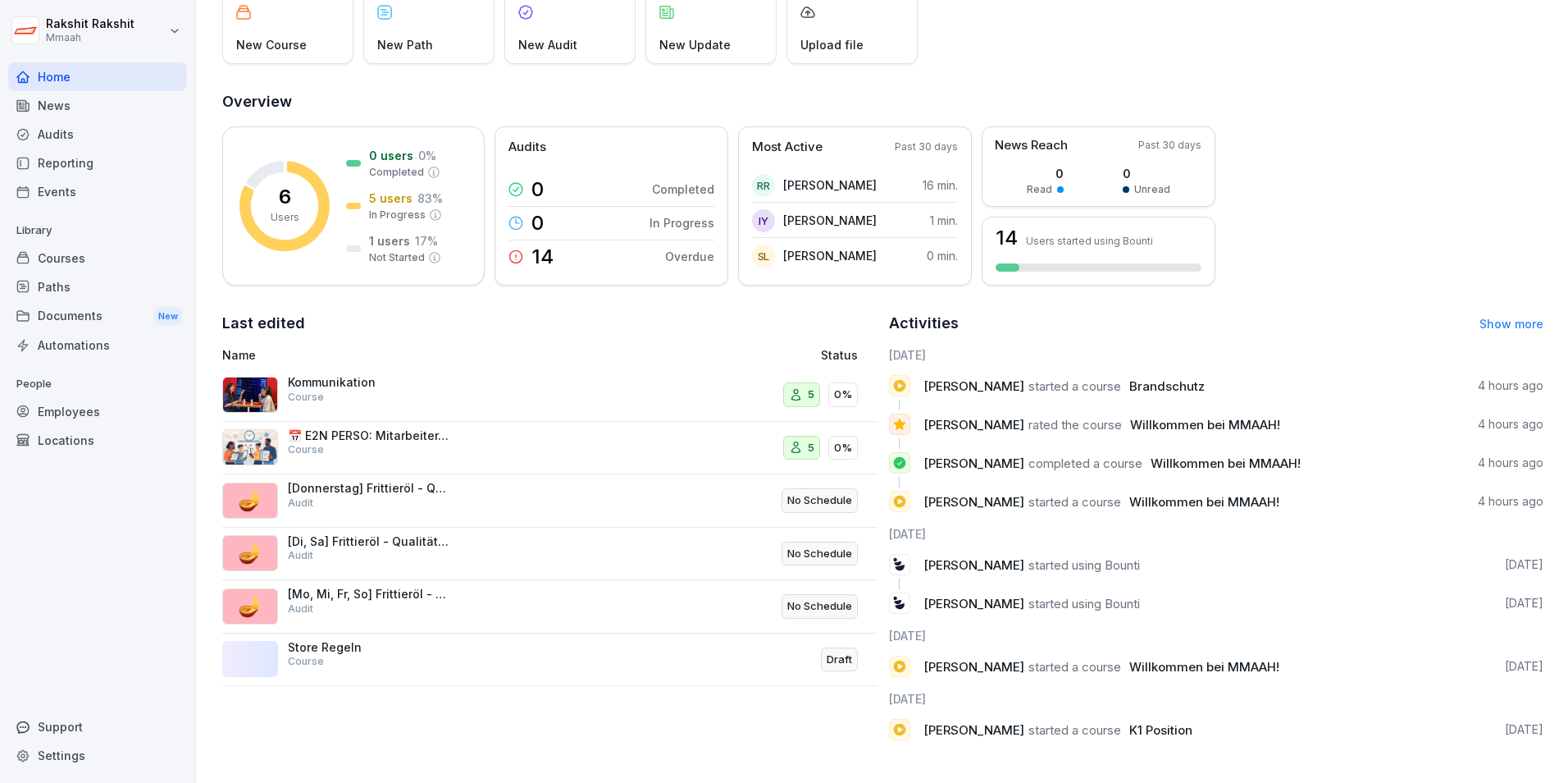
scroll to position [130, 0]
click at [58, 255] on div "Courses" at bounding box center [98, 258] width 179 height 29
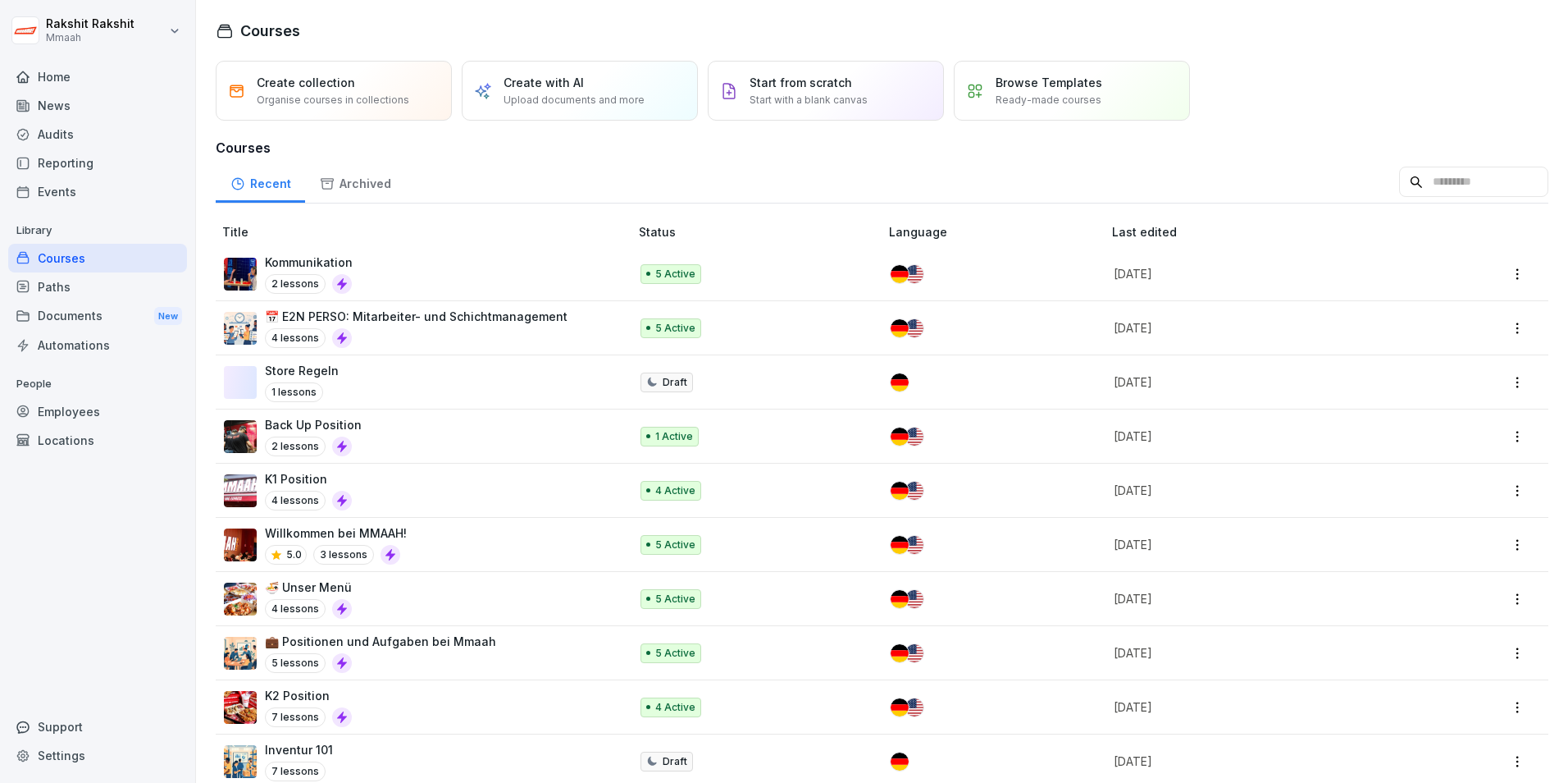
click at [300, 693] on p "K2 Position" at bounding box center [308, 694] width 87 height 17
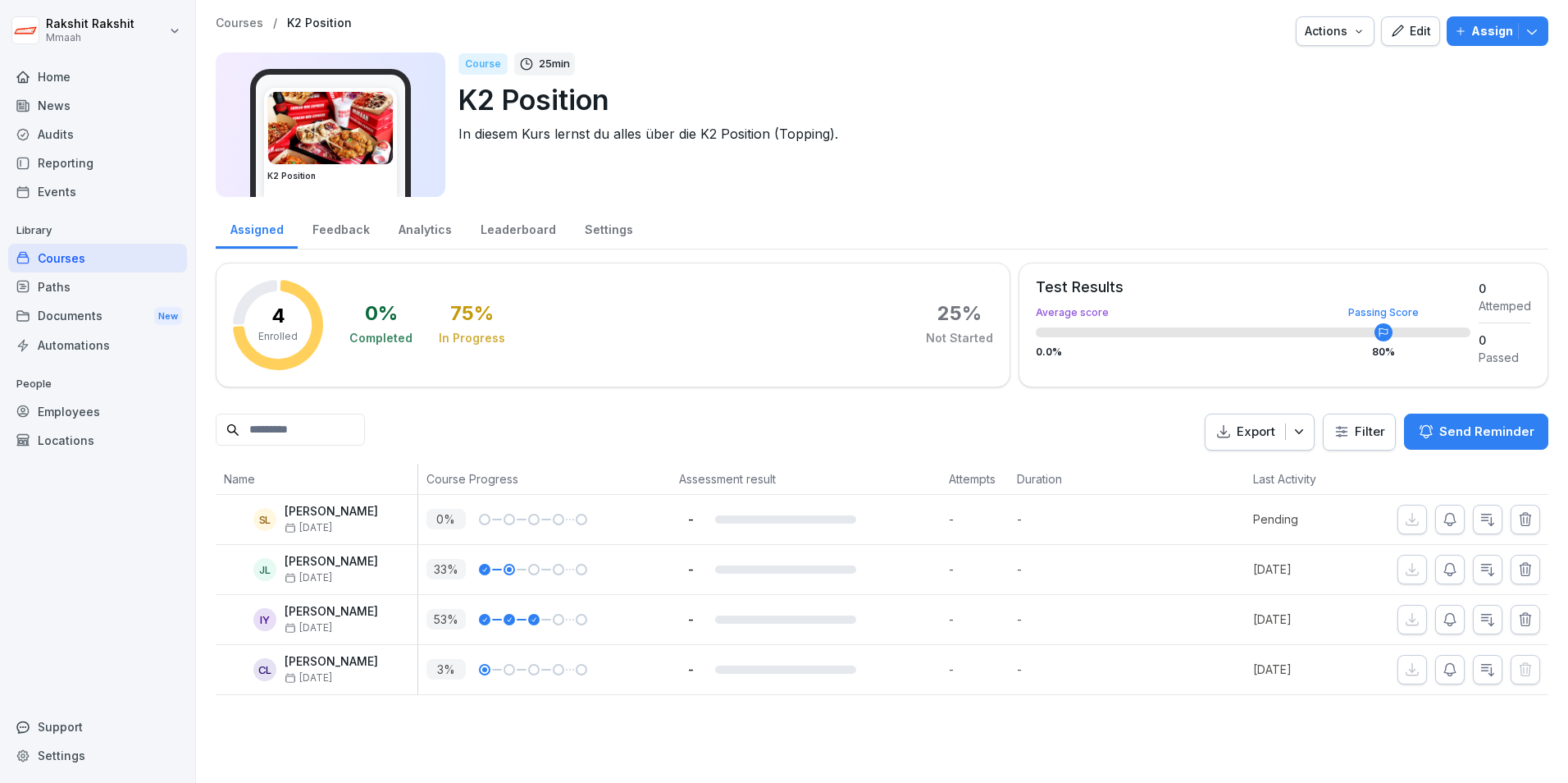
click at [1352, 30] on icon "button" at bounding box center [1358, 31] width 13 height 13
click at [1385, 114] on html "[PERSON_NAME] Home News Audits Reporting Events Library Courses Paths Documents…" at bounding box center [784, 392] width 1568 height 783
click at [88, 411] on div "Employees" at bounding box center [98, 411] width 179 height 29
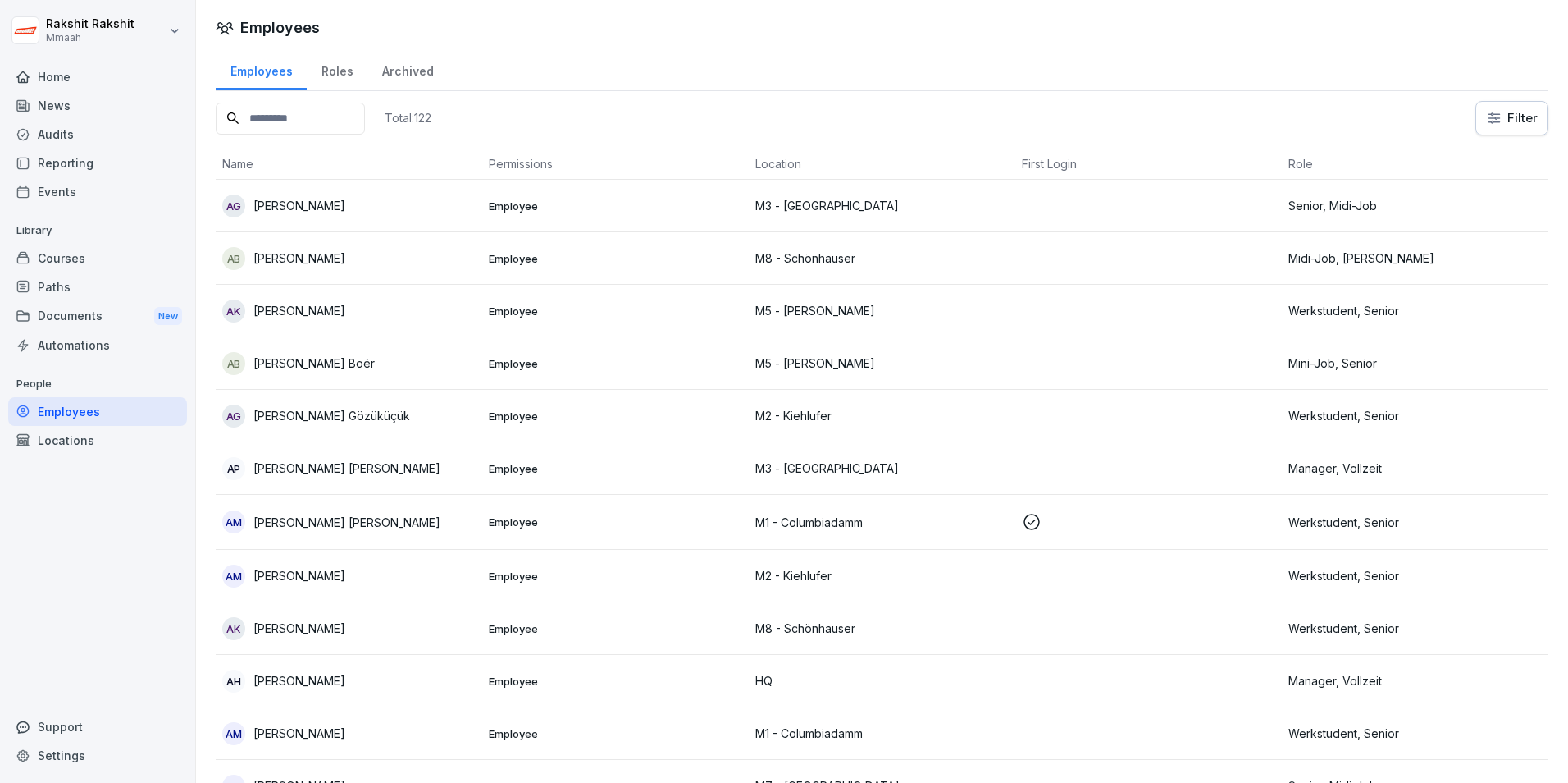
click at [58, 261] on div "Courses" at bounding box center [98, 258] width 179 height 29
